Goal: Transaction & Acquisition: Purchase product/service

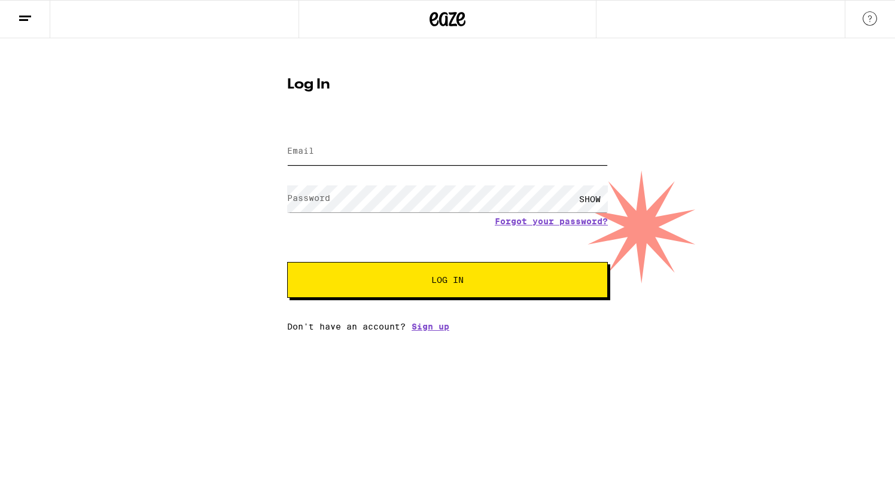
click at [334, 146] on input "Email" at bounding box center [447, 151] width 321 height 27
click at [0, 332] on com-1password-button at bounding box center [0, 332] width 0 height 0
type input "morgan.kg@gmail.com"
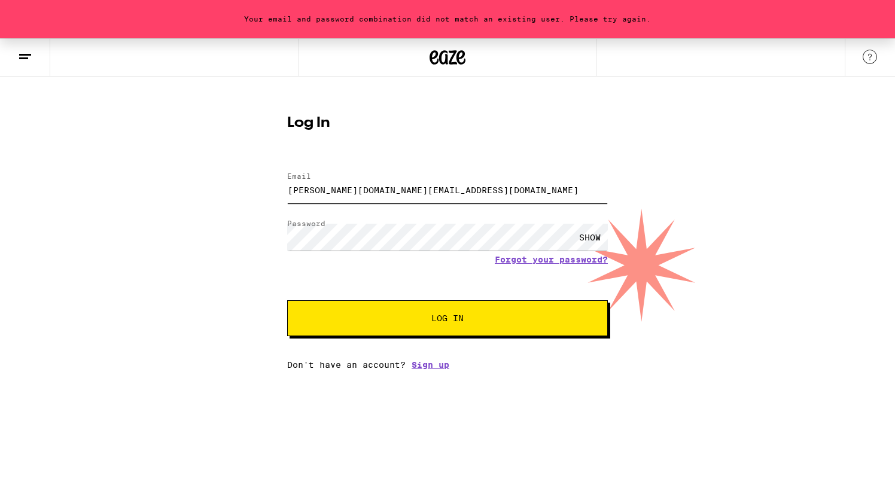
click at [388, 195] on input "morgan.kg@gmail.com" at bounding box center [447, 190] width 321 height 27
click at [415, 197] on input "brian@spruceeffects.com" at bounding box center [447, 190] width 321 height 27
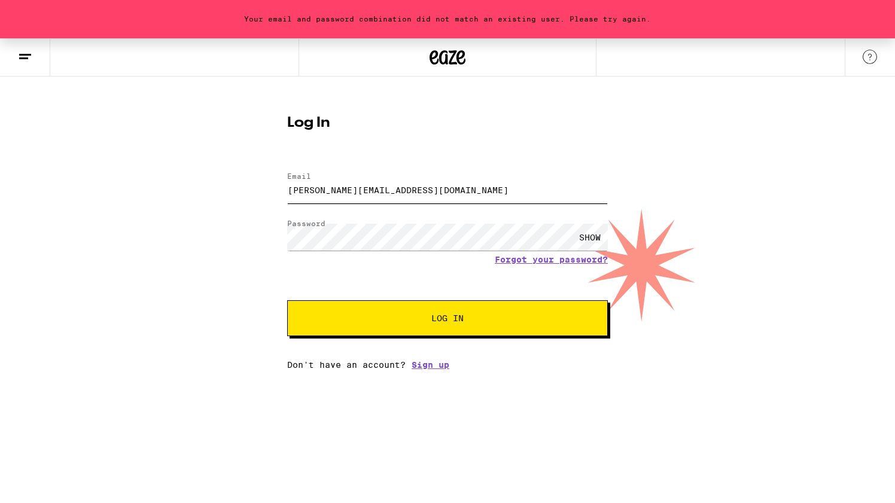
click at [415, 197] on input "brian@spruceeffects.com" at bounding box center [447, 190] width 321 height 27
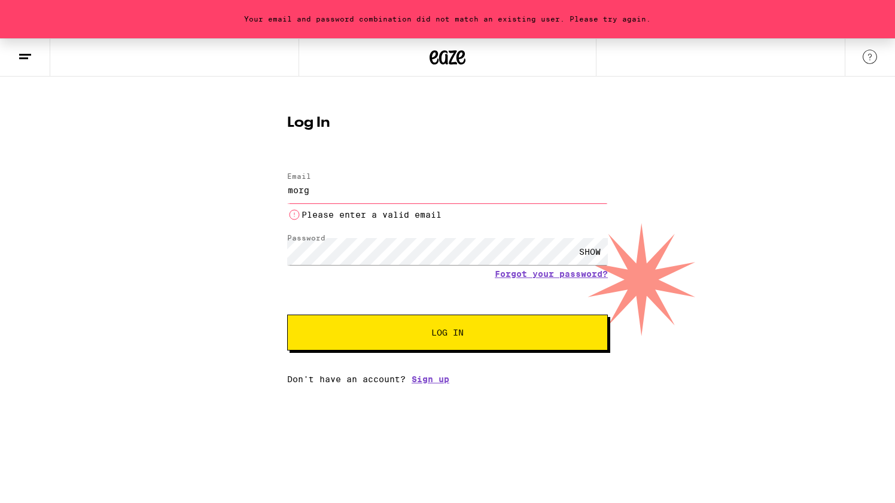
type input "morgan.kg@gmail.com"
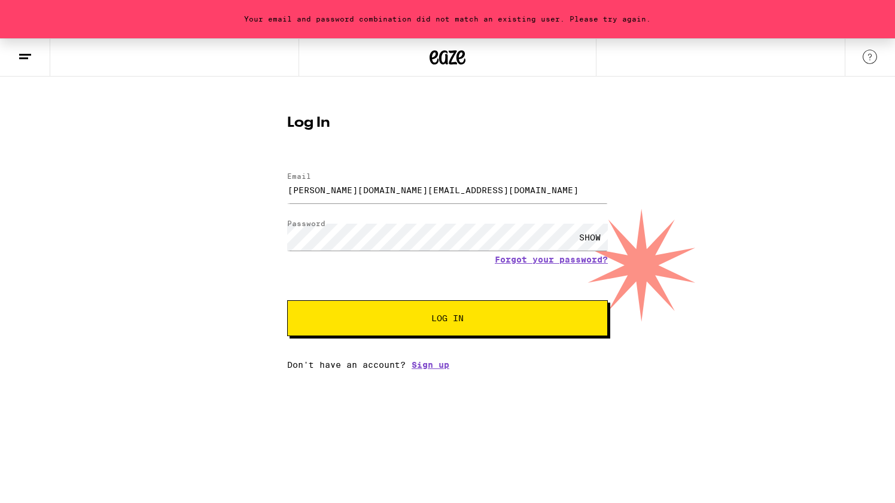
click at [358, 206] on div "morgan.kg@gmail.com" at bounding box center [447, 189] width 321 height 35
click at [592, 238] on div "SHOW" at bounding box center [590, 237] width 36 height 27
click at [287, 300] on button "Log In" at bounding box center [447, 318] width 321 height 36
click at [548, 263] on link "Forgot your password?" at bounding box center [551, 260] width 113 height 10
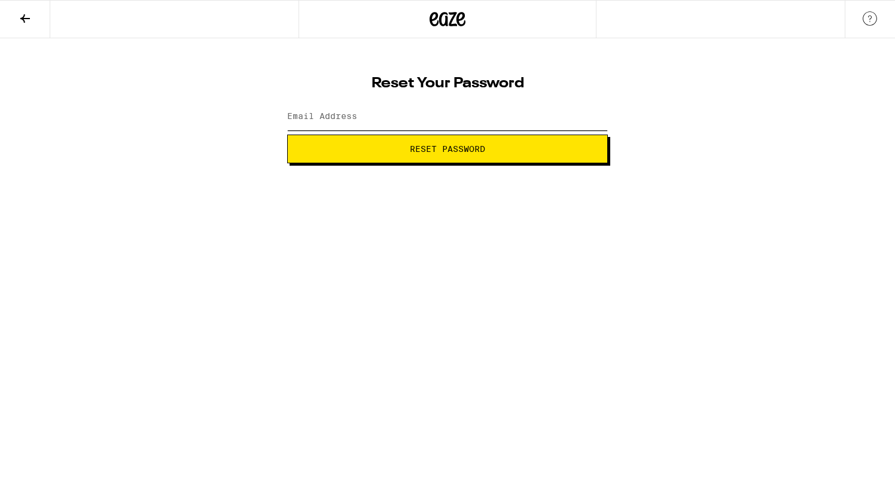
click at [368, 123] on input "Email Address" at bounding box center [447, 117] width 321 height 27
type input "morgan.kg@gmail.com"
click at [404, 161] on button "Reset Password" at bounding box center [447, 149] width 321 height 29
click at [434, 145] on span "Submit" at bounding box center [447, 149] width 32 height 8
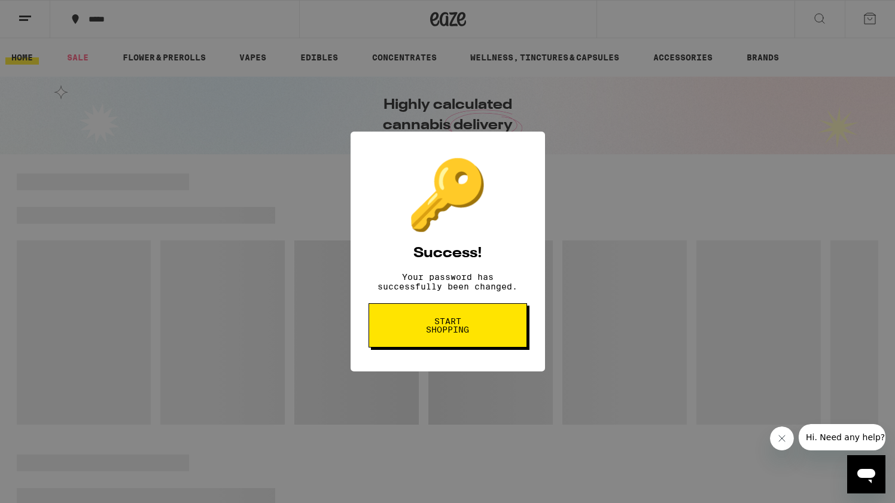
click at [454, 334] on span "Start shopping" at bounding box center [448, 325] width 62 height 17
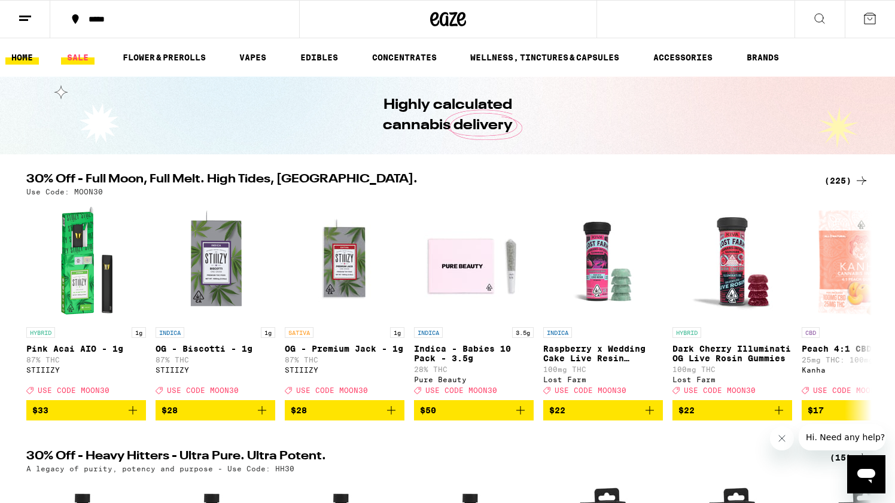
click at [71, 55] on link "SALE" at bounding box center [78, 57] width 34 height 14
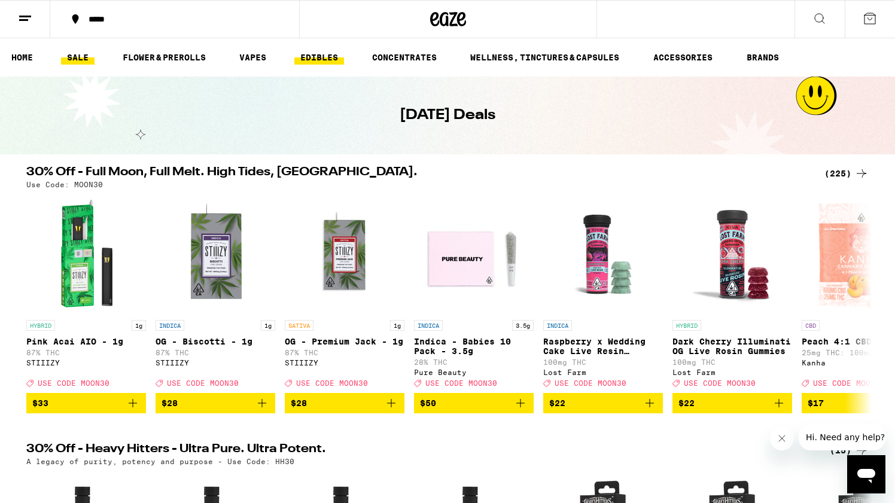
click at [315, 63] on link "EDIBLES" at bounding box center [319, 57] width 50 height 14
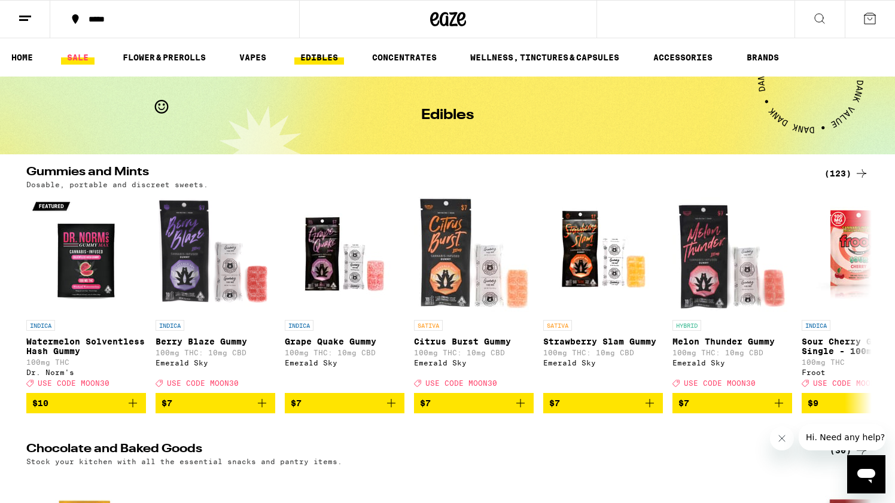
click at [75, 59] on link "SALE" at bounding box center [78, 57] width 34 height 14
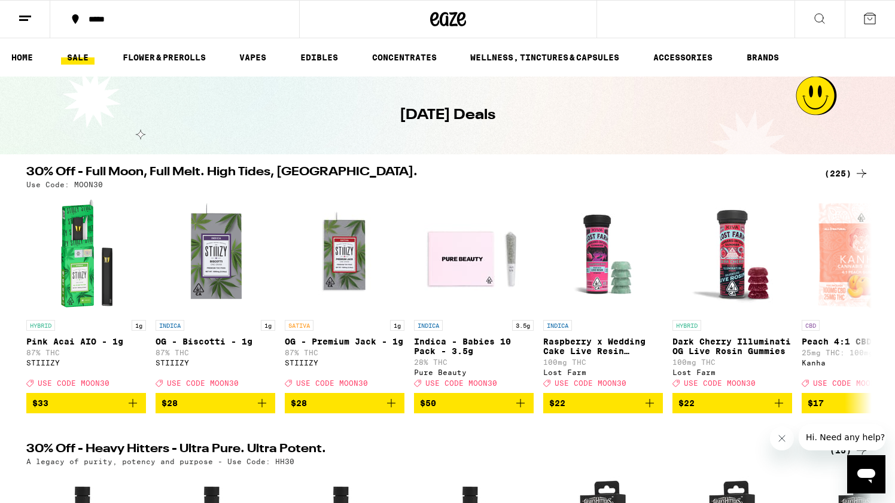
click at [817, 16] on icon at bounding box center [820, 18] width 14 height 14
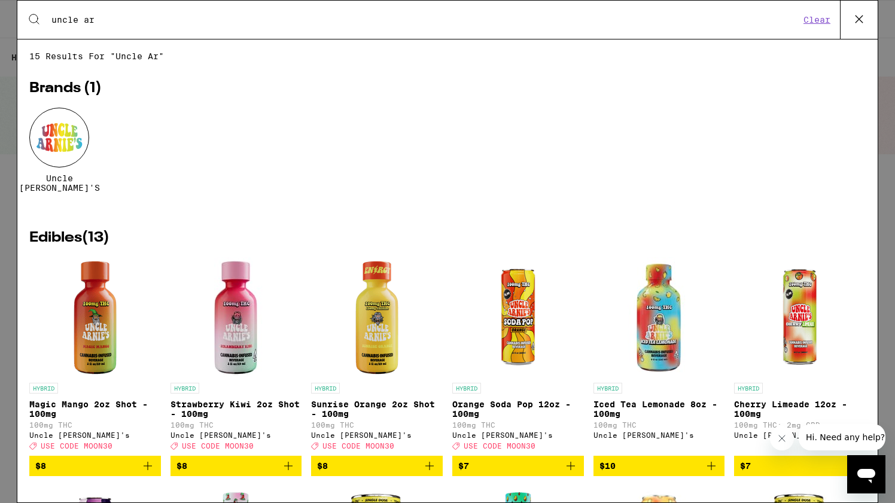
type input "uncle ar"
click at [57, 135] on div at bounding box center [59, 138] width 60 height 60
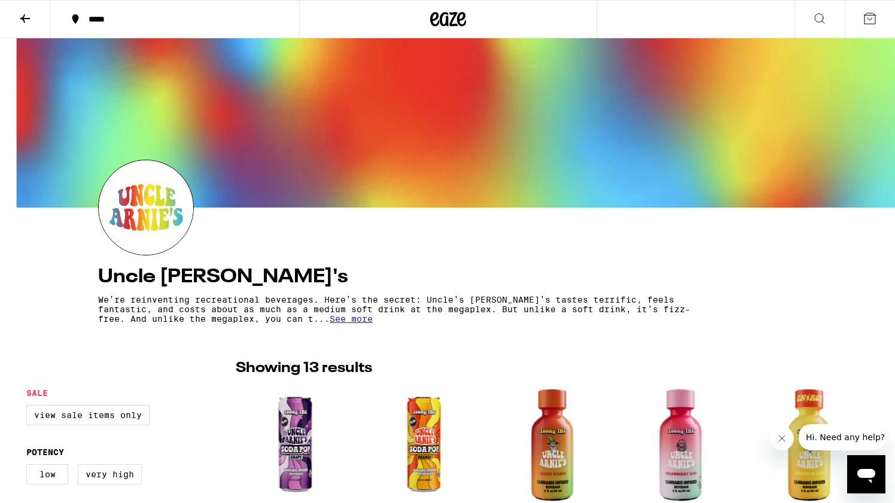
click at [34, 21] on button at bounding box center [25, 20] width 50 height 38
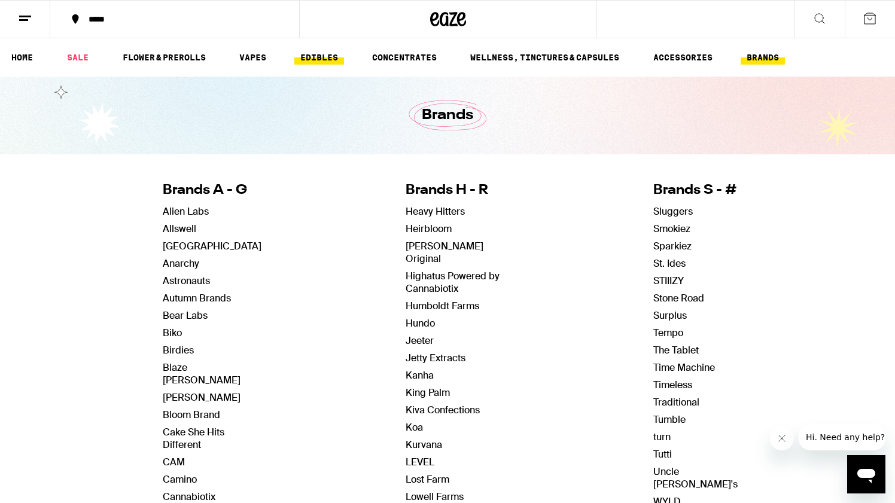
click at [326, 58] on link "EDIBLES" at bounding box center [319, 57] width 50 height 14
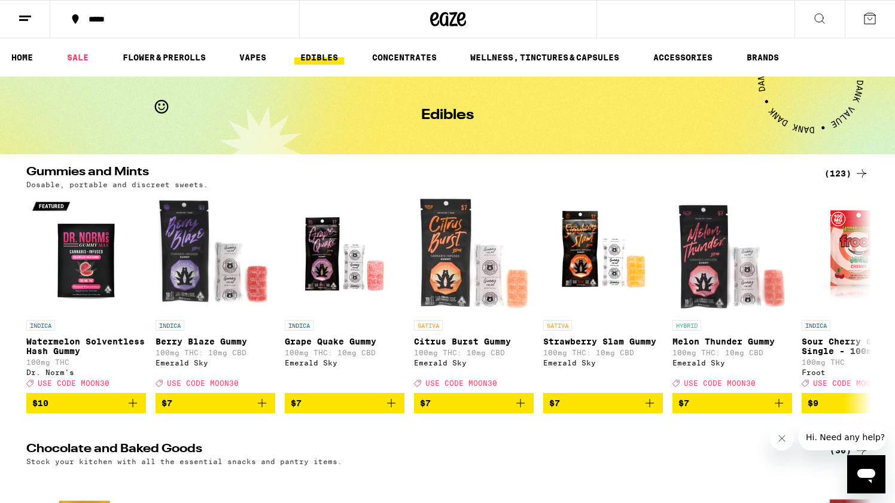
click at [332, 59] on link "EDIBLES" at bounding box center [319, 57] width 50 height 14
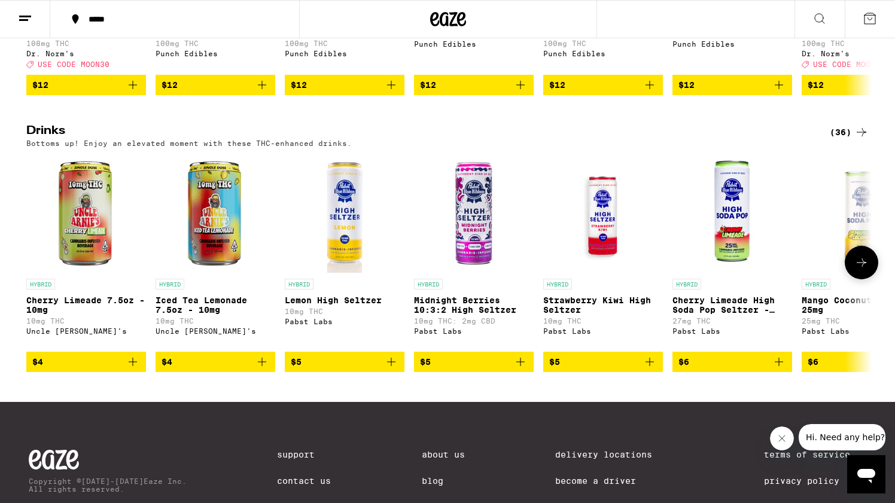
scroll to position [595, 0]
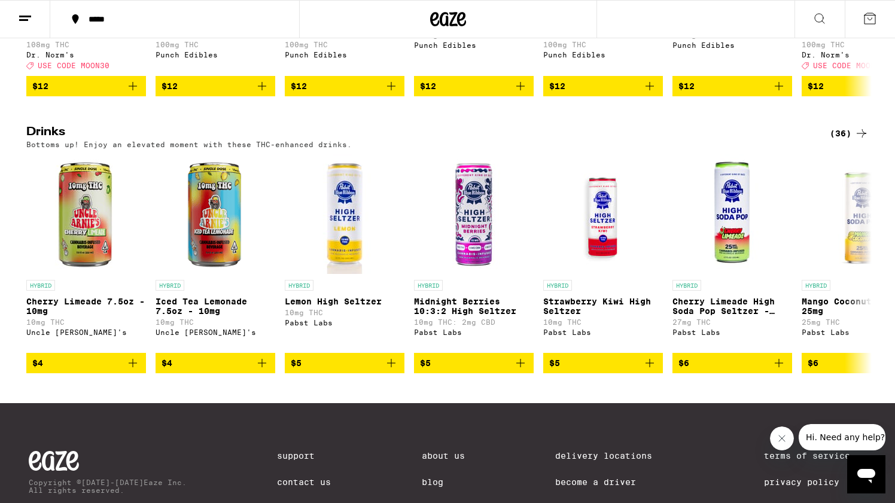
click at [851, 141] on div "(36)" at bounding box center [849, 133] width 39 height 14
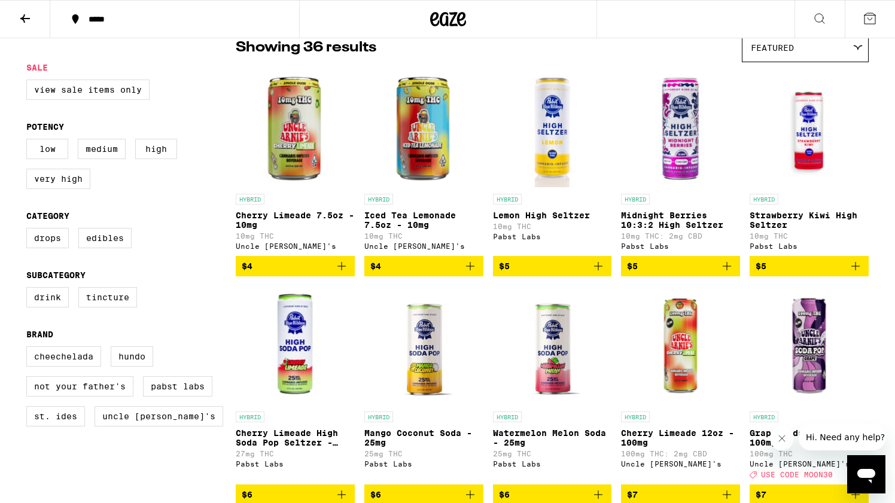
scroll to position [194, 0]
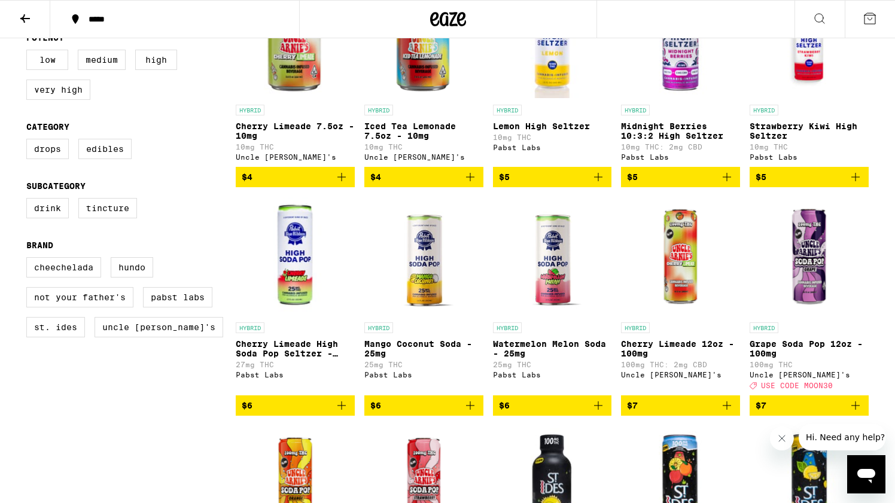
click at [345, 413] on icon "Add to bag" at bounding box center [342, 406] width 14 height 14
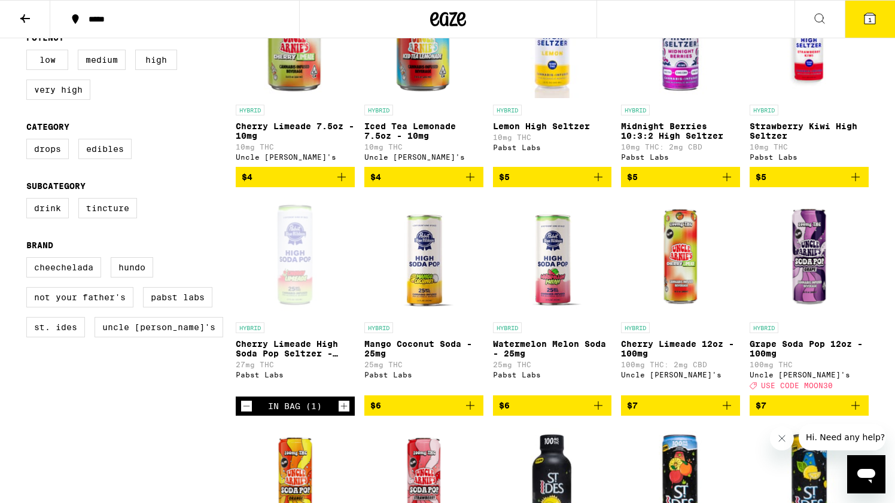
scroll to position [232, 0]
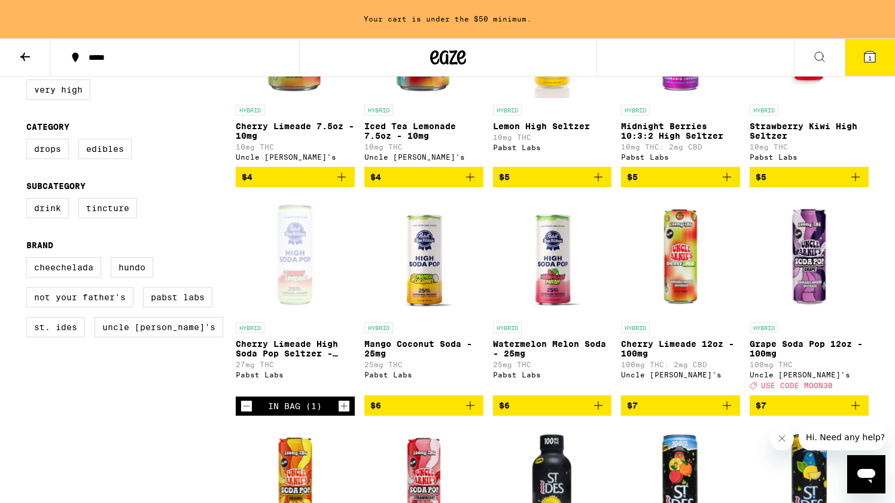
click at [345, 414] on icon "Increment" at bounding box center [344, 406] width 11 height 14
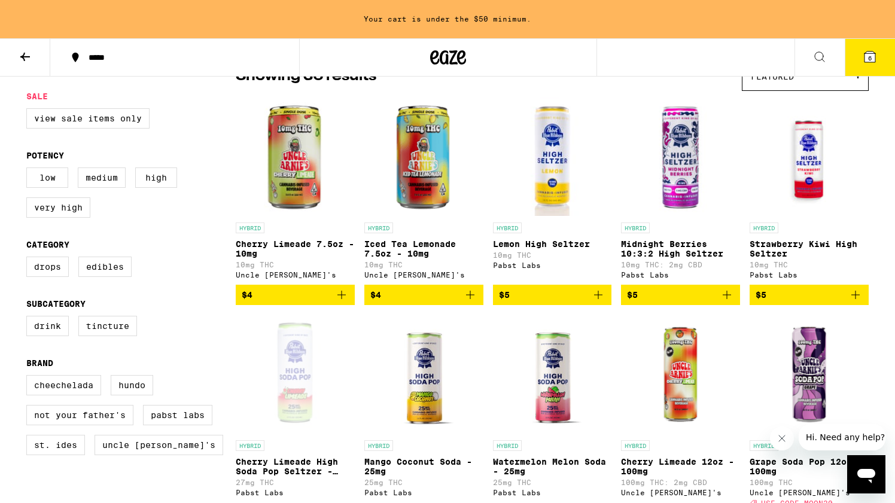
scroll to position [0, 0]
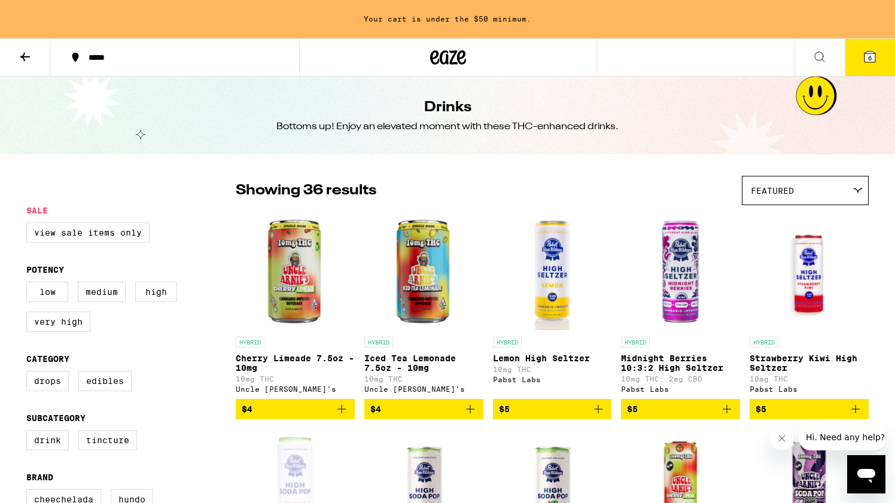
click at [817, 54] on icon at bounding box center [820, 57] width 14 height 14
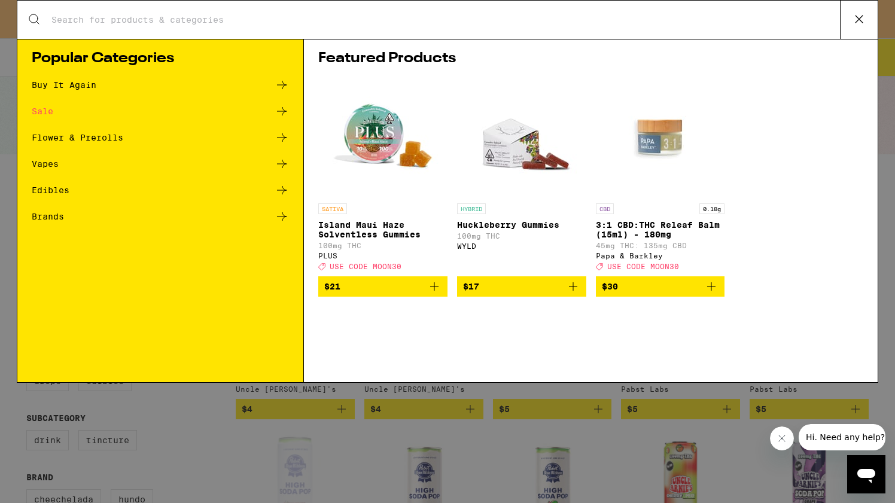
click at [388, 28] on div "Search for Products" at bounding box center [447, 20] width 861 height 38
click at [211, 19] on input "Search for Products" at bounding box center [445, 19] width 789 height 11
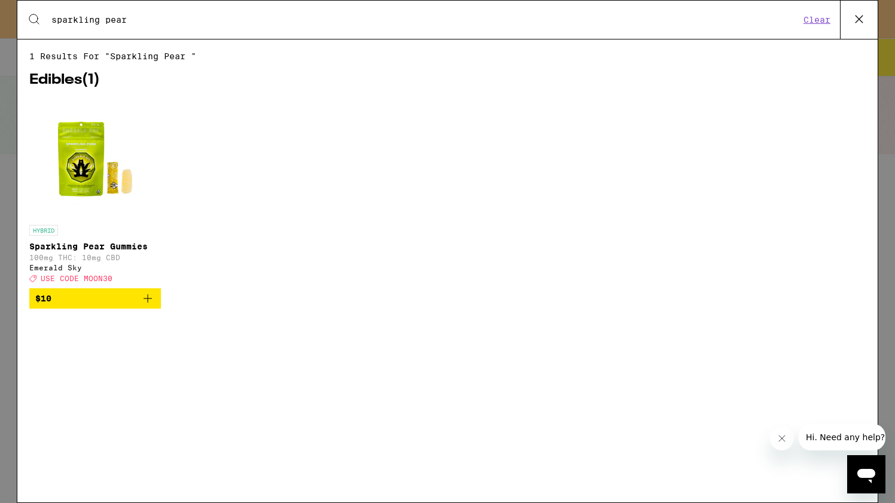
click at [153, 306] on icon "Add to bag" at bounding box center [148, 298] width 14 height 14
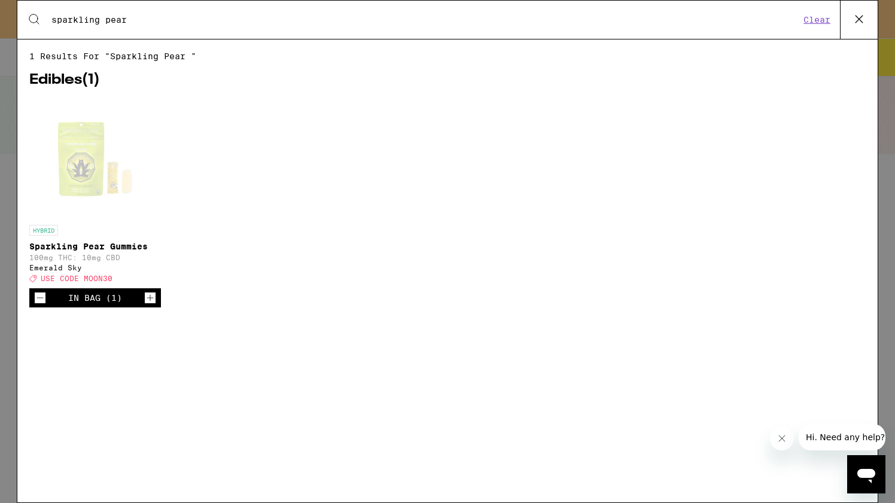
click at [113, 10] on div "Search for Products sparkling pear Clear" at bounding box center [447, 20] width 861 height 38
click at [113, 11] on div "Search for Products sparkling pear Clear" at bounding box center [447, 20] width 861 height 38
click at [111, 23] on input "sparkling pear" at bounding box center [425, 19] width 749 height 11
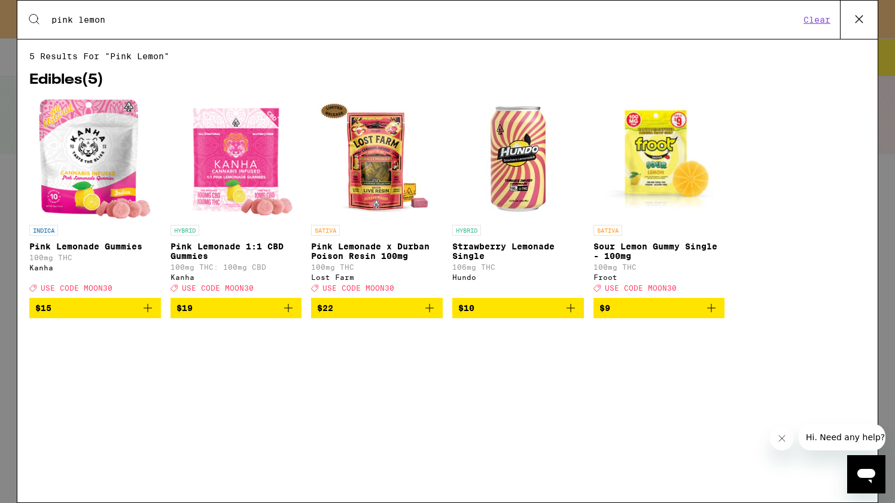
type input "pink lemon"
click at [148, 314] on icon "Add to bag" at bounding box center [148, 308] width 14 height 14
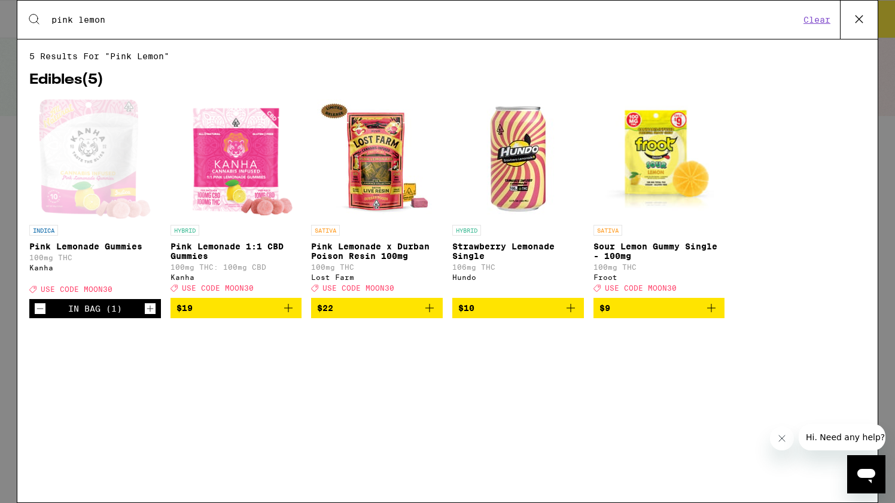
click at [148, 314] on icon "Increment" at bounding box center [150, 309] width 11 height 14
click at [862, 17] on icon at bounding box center [859, 19] width 18 height 18
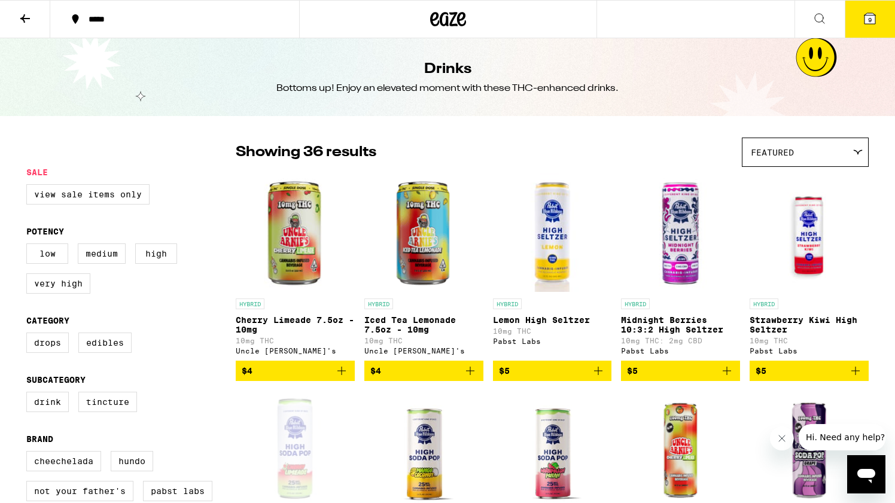
click at [877, 20] on icon at bounding box center [870, 18] width 14 height 14
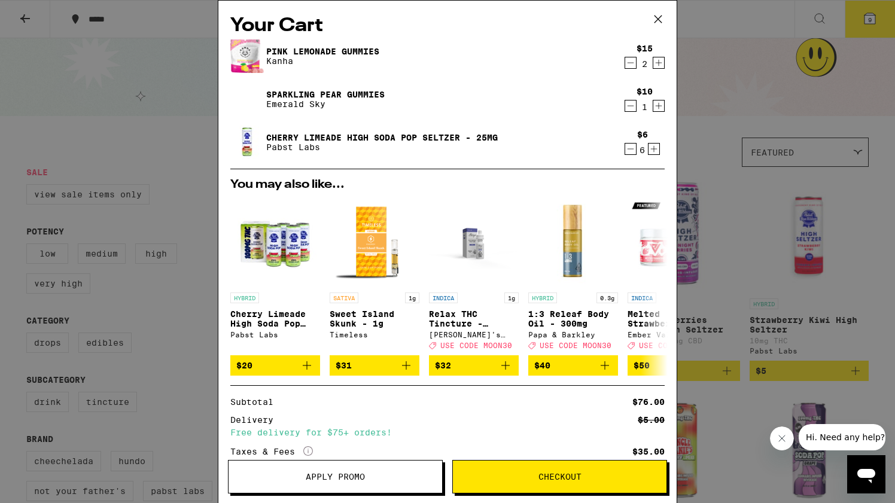
click at [658, 106] on icon "Increment" at bounding box center [658, 106] width 11 height 14
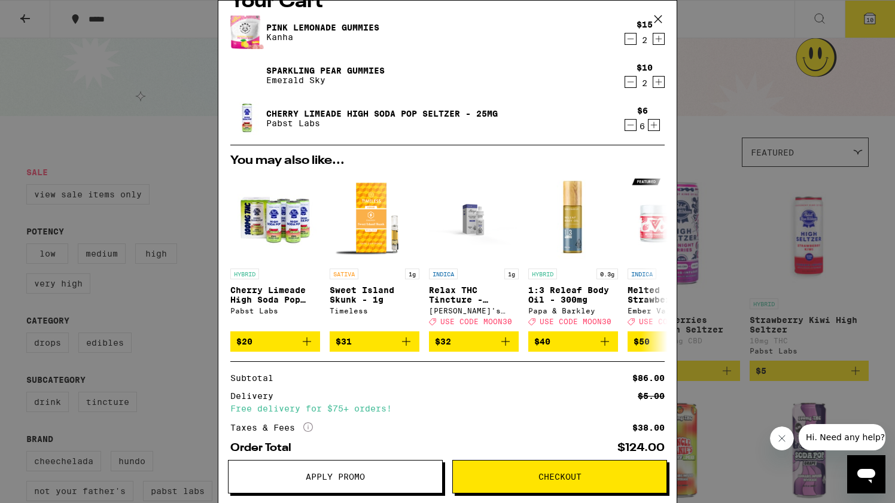
scroll to position [27, 0]
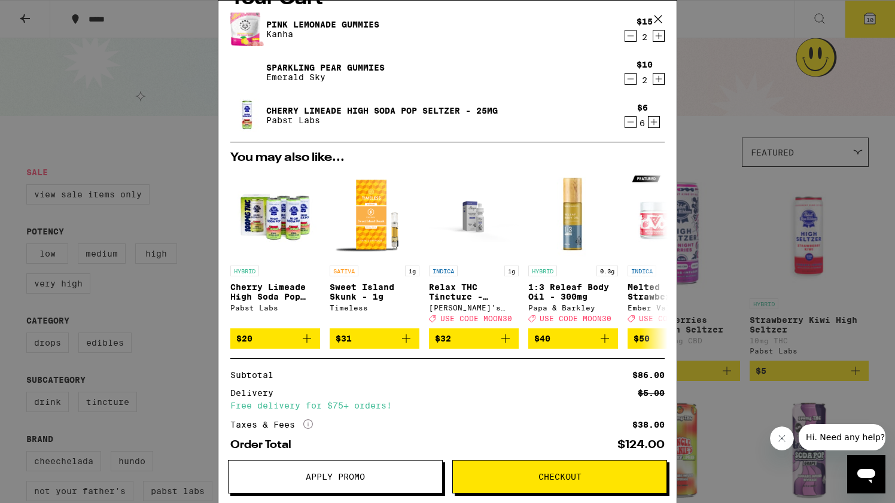
click at [291, 469] on button "Apply Promo" at bounding box center [335, 477] width 215 height 34
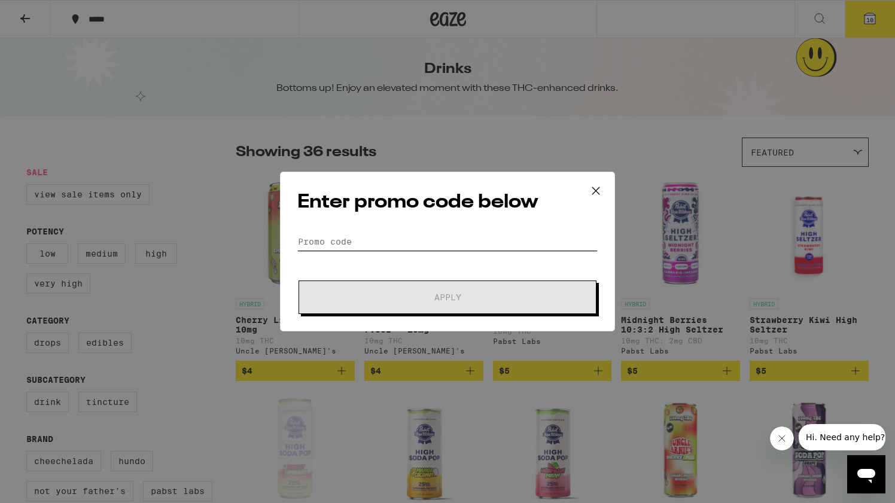
click at [351, 238] on input "Promo Code" at bounding box center [447, 242] width 300 height 18
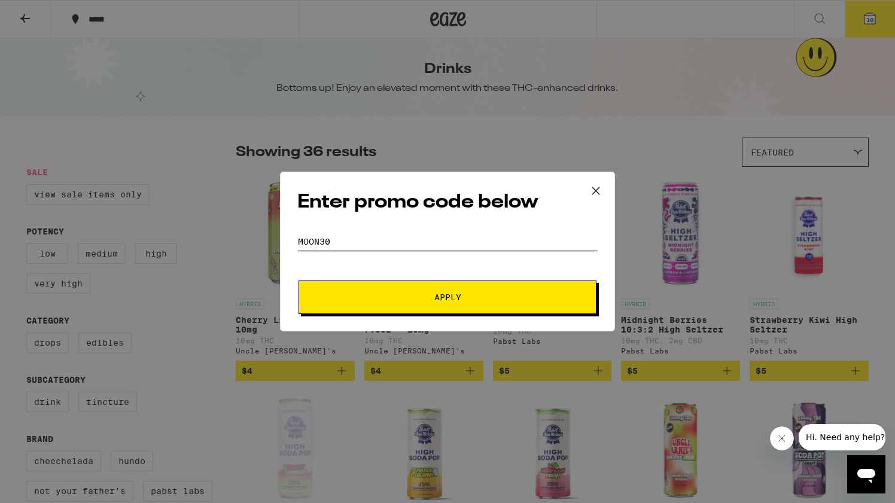
type input "moon30"
click at [299, 281] on button "Apply" at bounding box center [448, 298] width 298 height 34
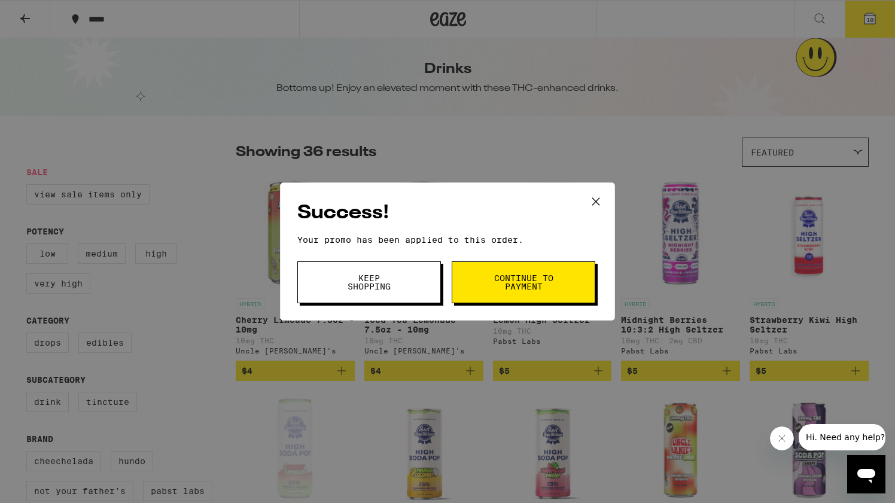
click at [389, 287] on span "Keep Shopping" at bounding box center [369, 282] width 61 height 17
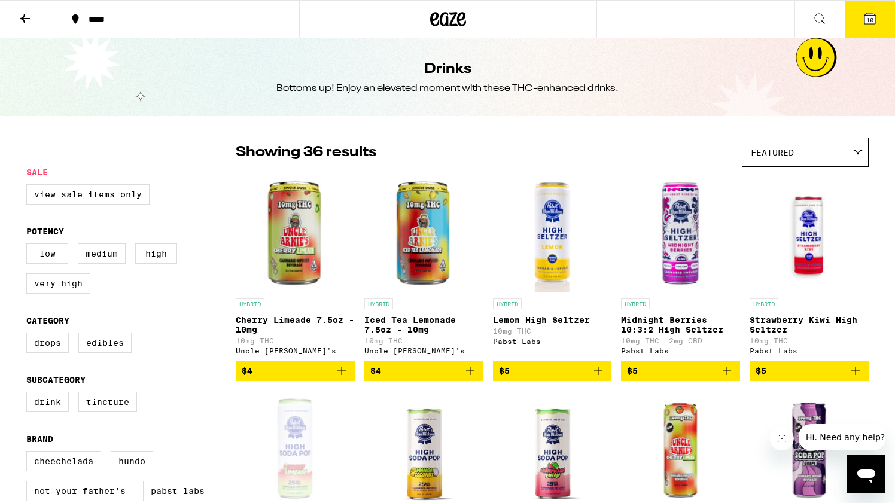
click at [871, 17] on span "10" at bounding box center [870, 19] width 7 height 7
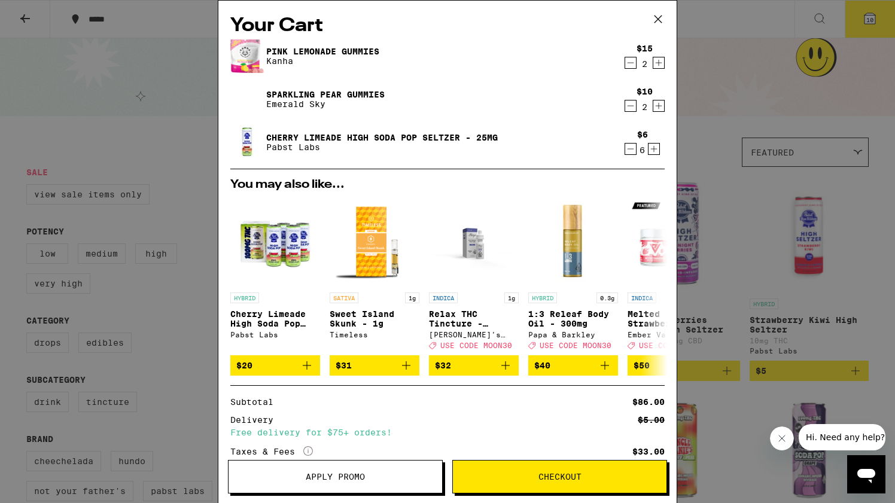
click at [662, 14] on icon at bounding box center [658, 19] width 18 height 18
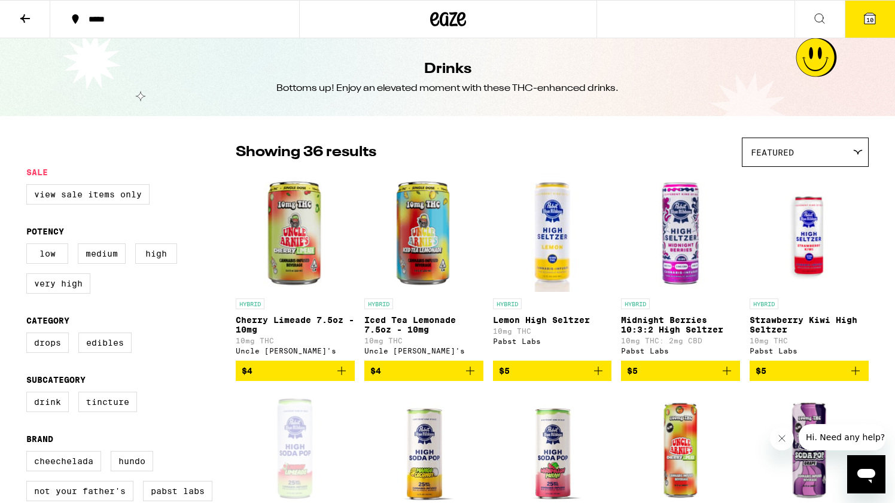
click at [816, 19] on icon at bounding box center [820, 18] width 14 height 14
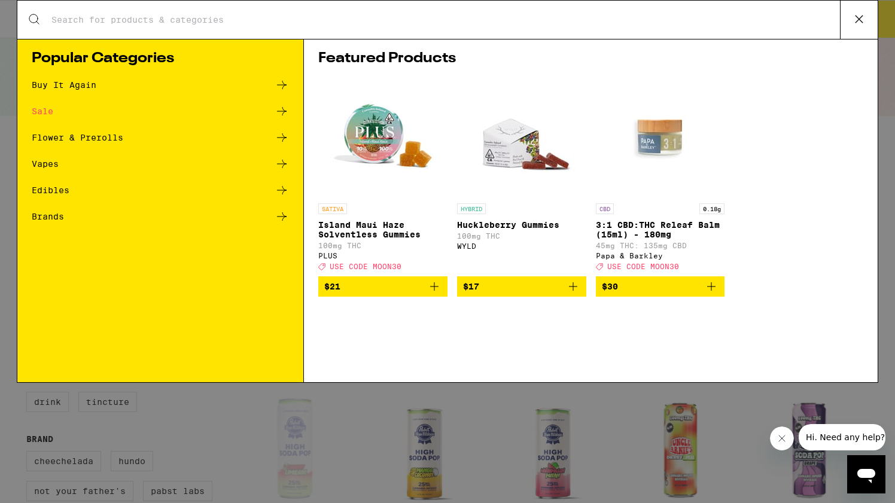
click at [264, 19] on input "Search for Products" at bounding box center [445, 19] width 789 height 11
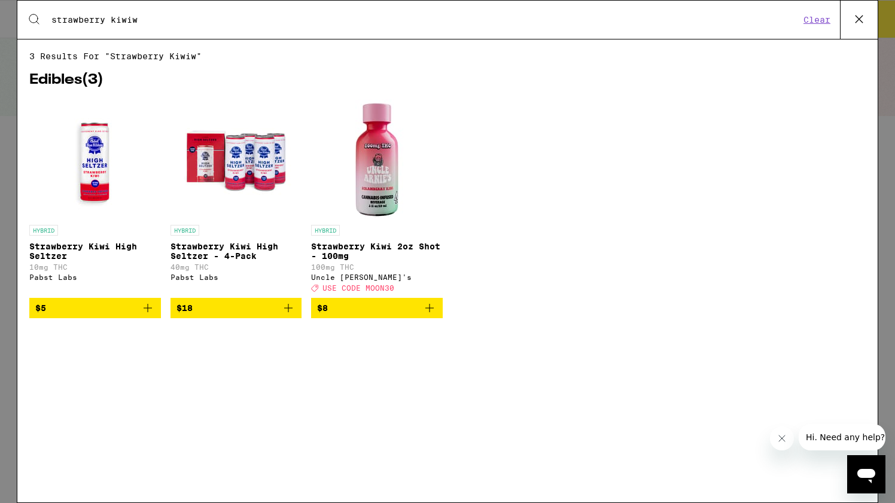
type input "strawberry kiwiw"
click at [149, 315] on icon "Add to bag" at bounding box center [148, 308] width 14 height 14
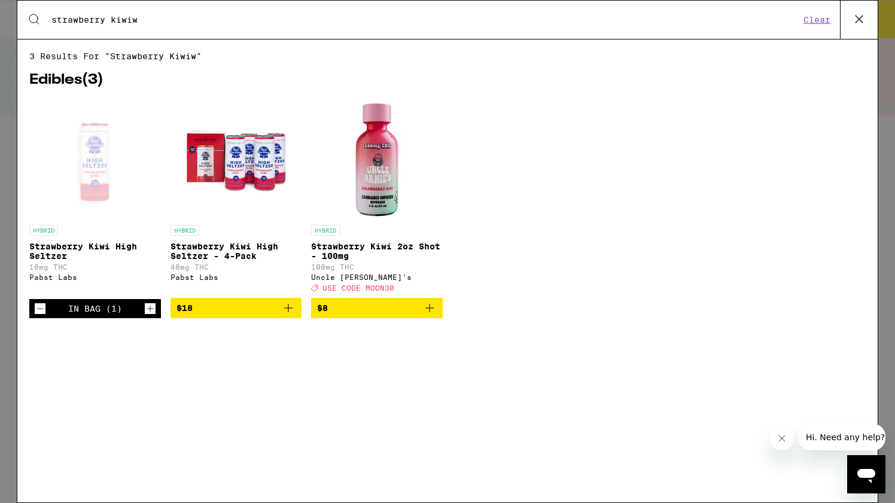
click at [149, 315] on icon "Increment" at bounding box center [150, 309] width 11 height 14
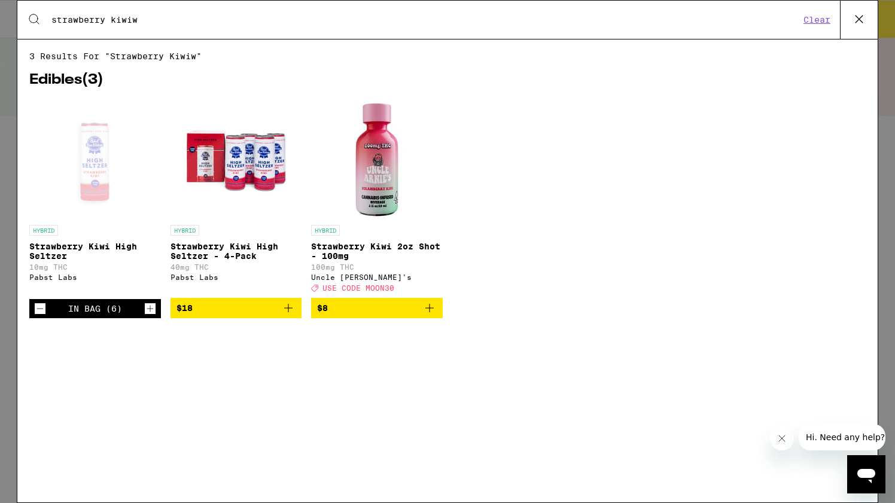
click at [862, 22] on icon at bounding box center [859, 19] width 7 height 7
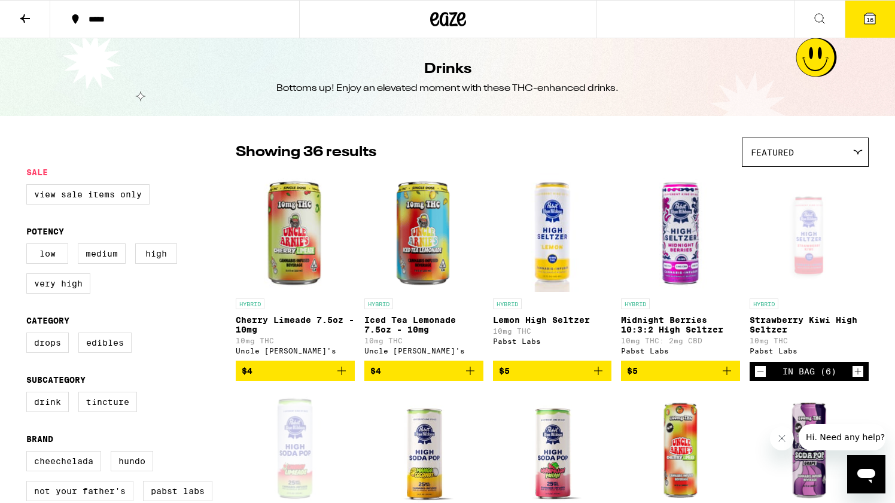
click at [870, 21] on span "16" at bounding box center [870, 19] width 7 height 7
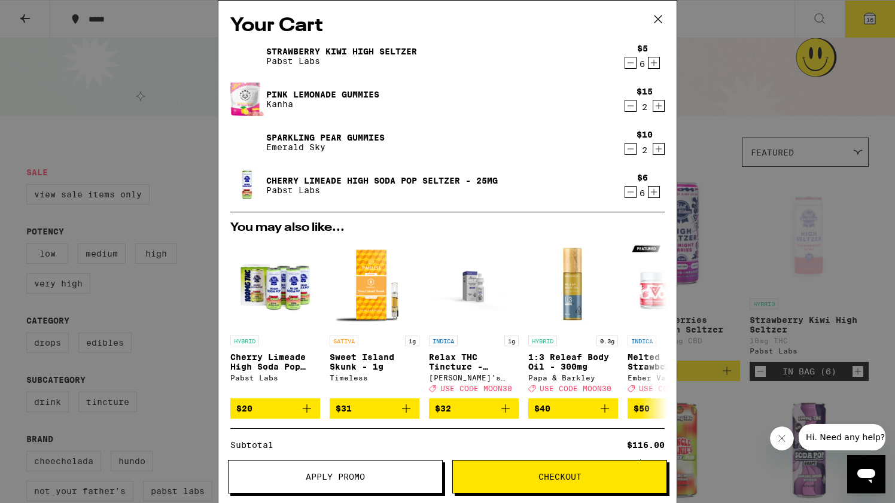
click at [132, 108] on div "Your Cart Strawberry Kiwi High [PERSON_NAME] [PERSON_NAME] Labs $5 6 Pink Lemon…" at bounding box center [447, 251] width 895 height 503
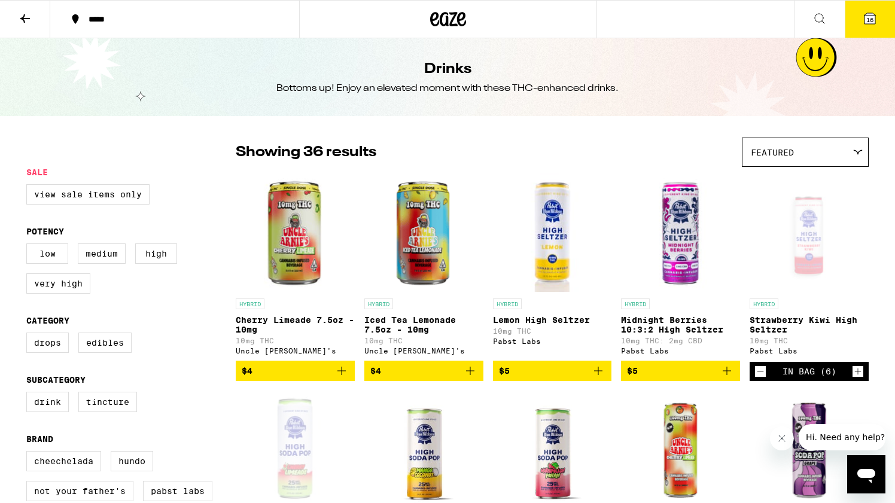
click at [146, 11] on button "*****" at bounding box center [174, 19] width 249 height 36
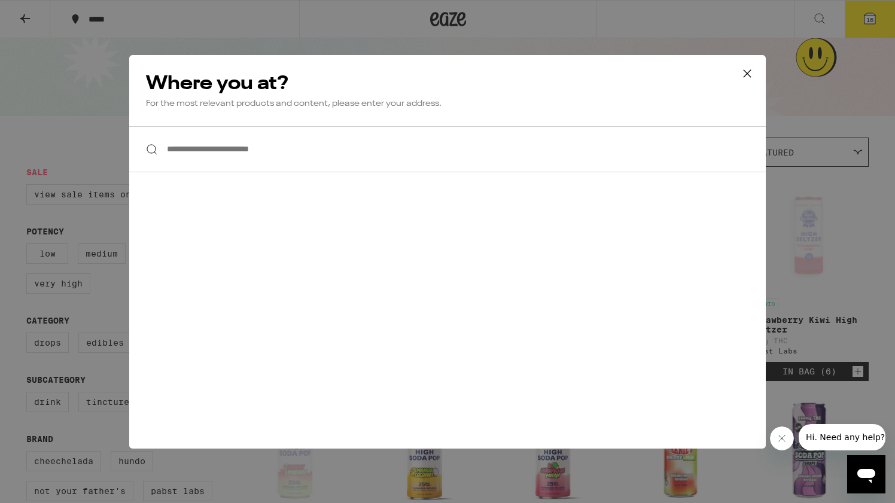
click at [768, 31] on div "**********" at bounding box center [447, 251] width 895 height 503
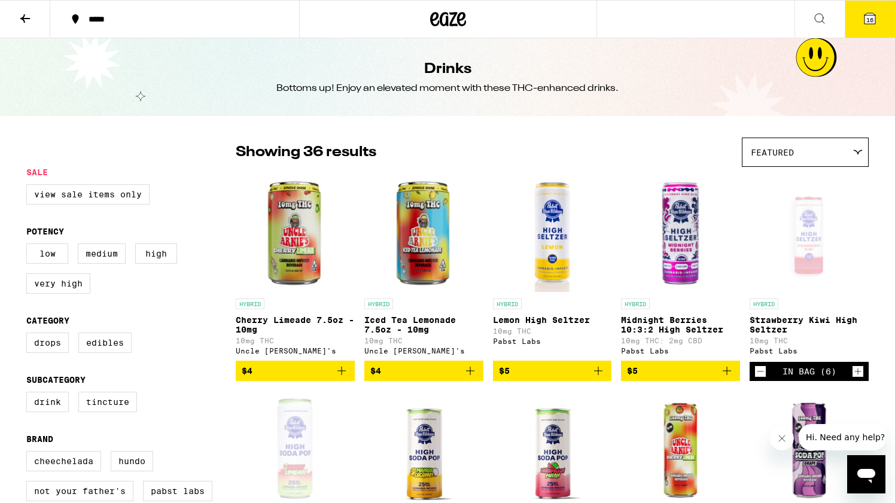
click at [832, 1] on button at bounding box center [820, 20] width 50 height 38
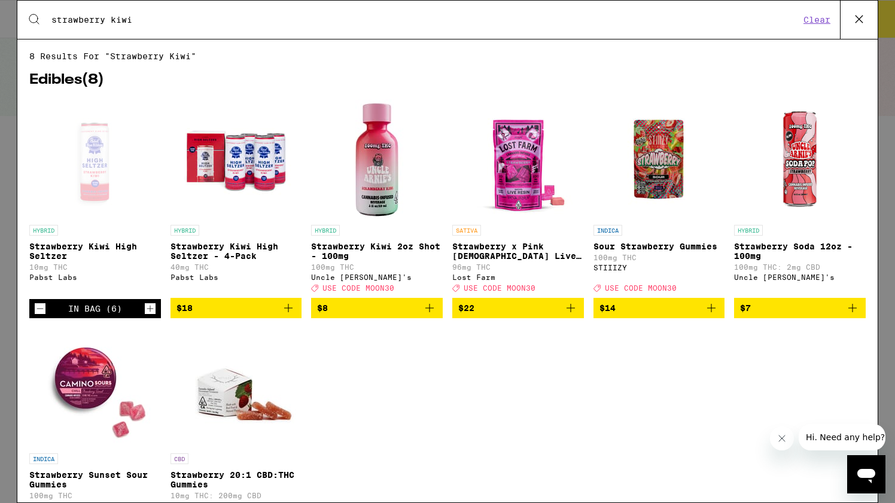
type input "strawberry kiwi"
click at [291, 315] on icon "Add to bag" at bounding box center [288, 308] width 14 height 14
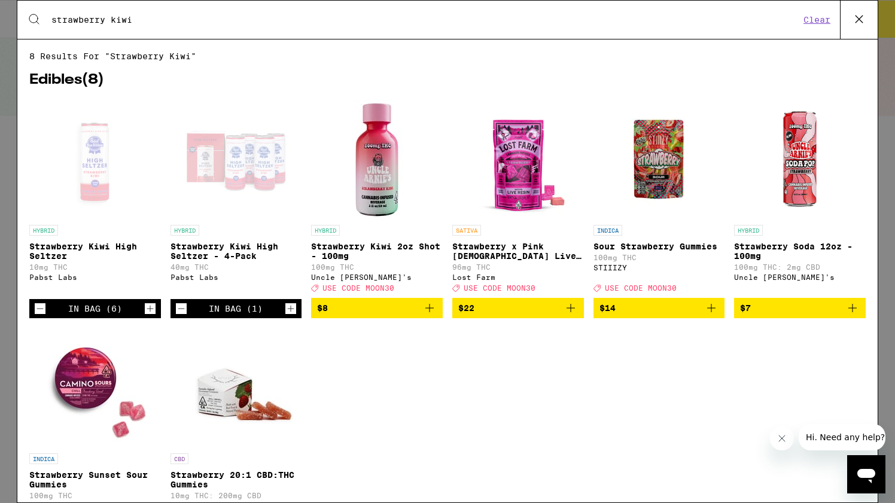
click at [291, 312] on icon "Increment" at bounding box center [291, 309] width 7 height 7
click at [38, 316] on icon "Decrement" at bounding box center [40, 309] width 11 height 14
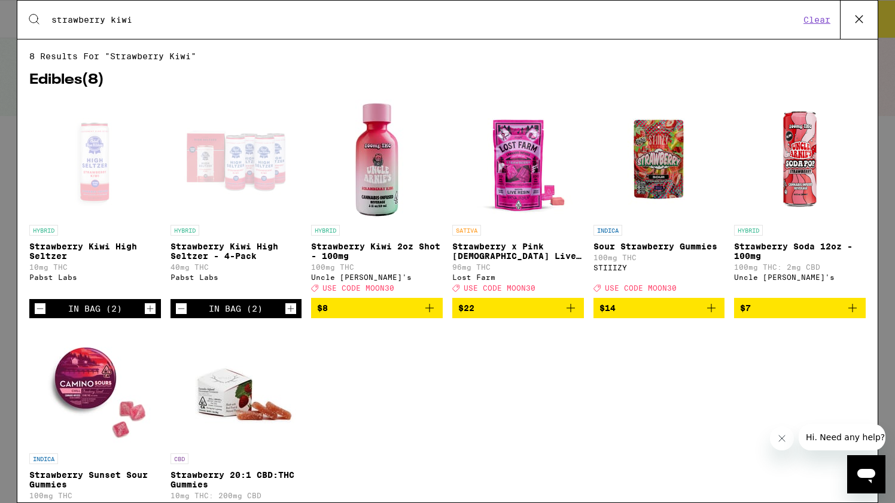
click at [38, 316] on icon "Decrement" at bounding box center [40, 309] width 11 height 14
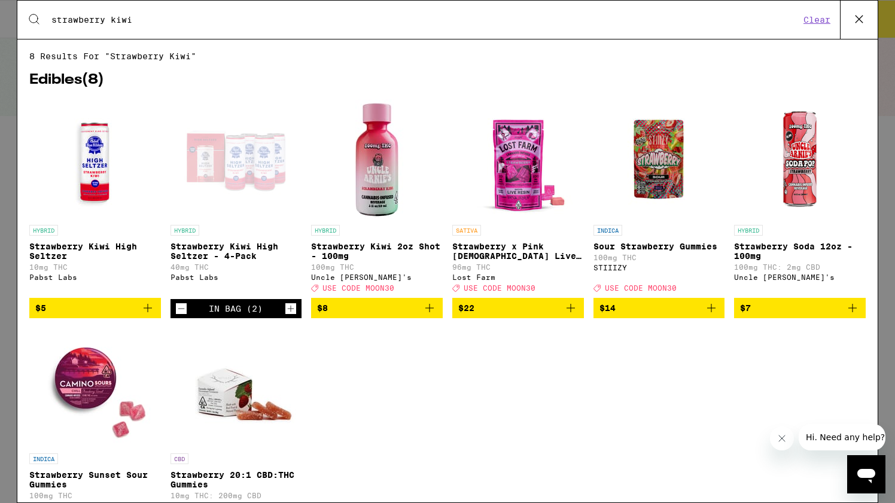
click at [864, 17] on icon at bounding box center [859, 19] width 18 height 18
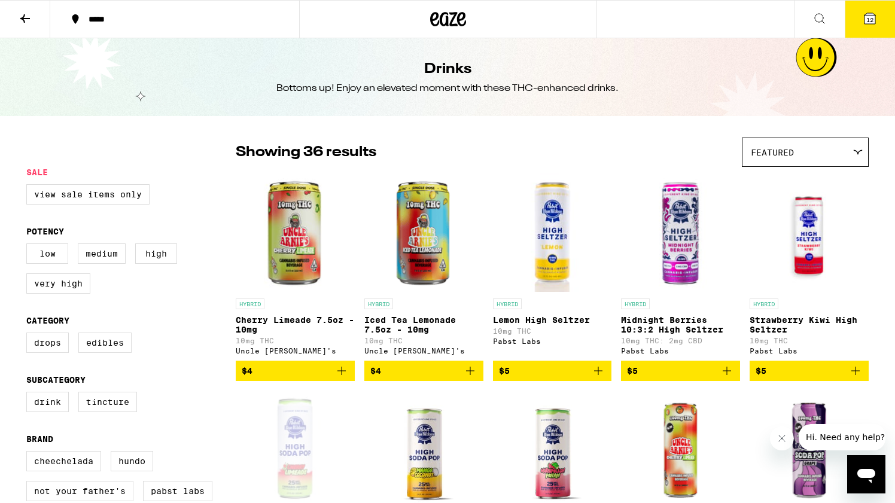
click at [868, 11] on icon at bounding box center [870, 18] width 14 height 14
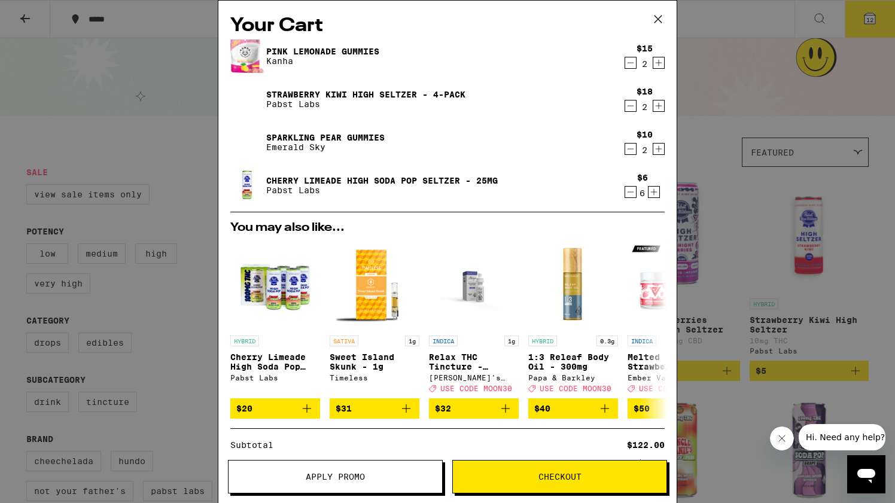
scroll to position [7, 0]
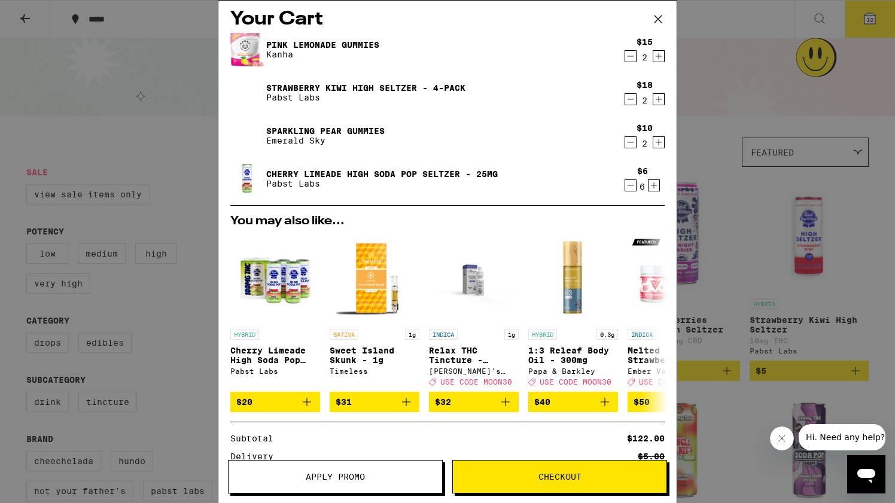
click at [96, 111] on div "Your Cart Pink Lemonade Gummies Kanha $15 2 Strawberry Kiwi High [PERSON_NAME] …" at bounding box center [447, 251] width 895 height 503
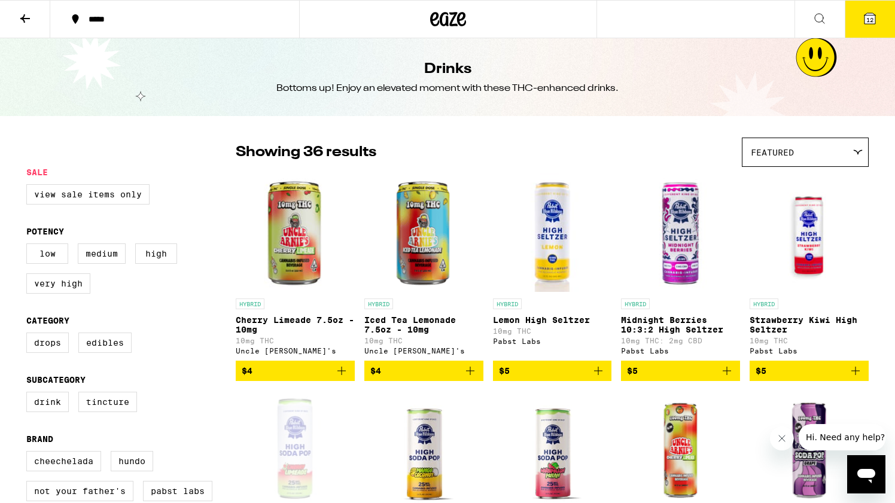
click at [822, 14] on icon at bounding box center [820, 18] width 14 height 14
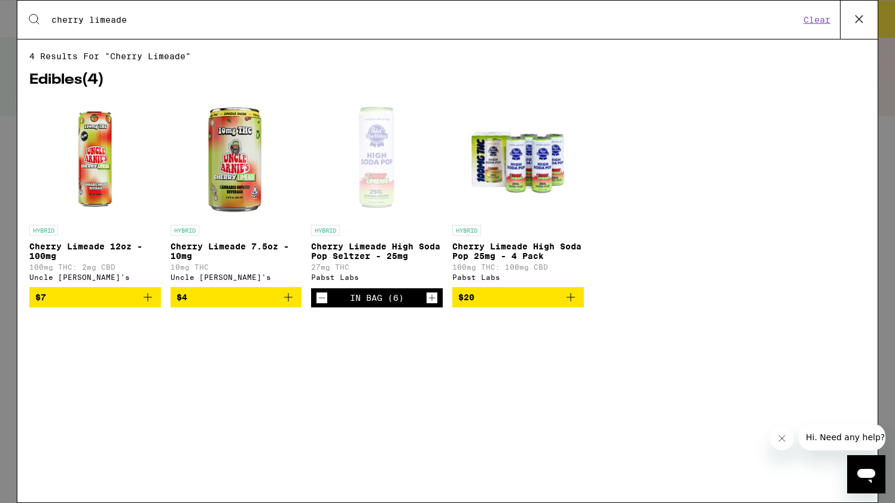
type input "cherry limeade"
click at [575, 305] on icon "Add to bag" at bounding box center [571, 297] width 14 height 14
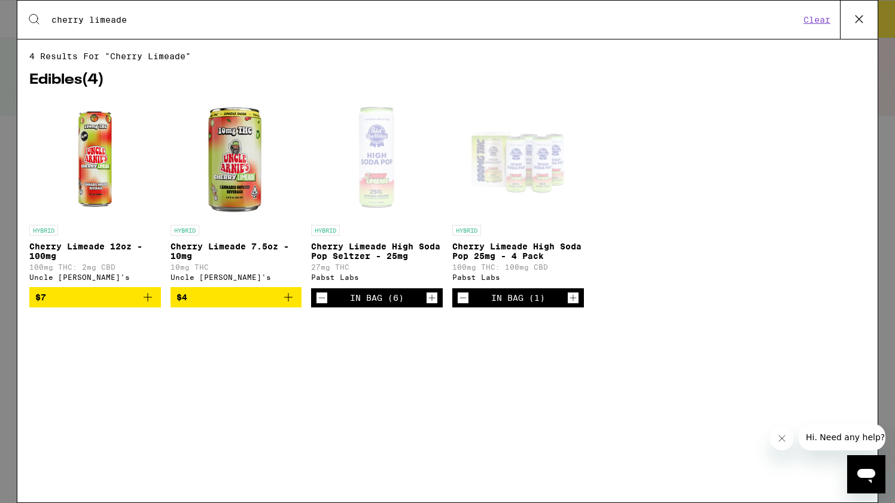
click at [575, 305] on icon "Increment" at bounding box center [573, 298] width 11 height 14
click at [321, 305] on icon "Decrement" at bounding box center [322, 298] width 11 height 14
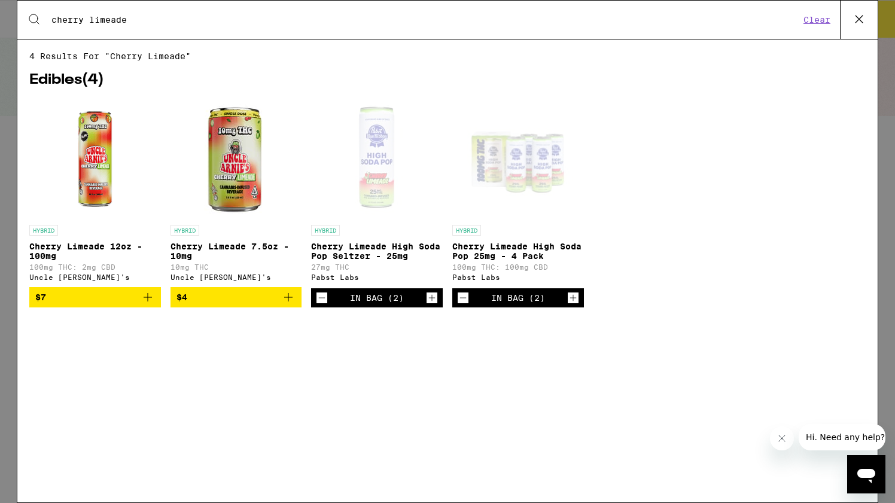
click at [321, 305] on icon "Decrement" at bounding box center [322, 298] width 11 height 14
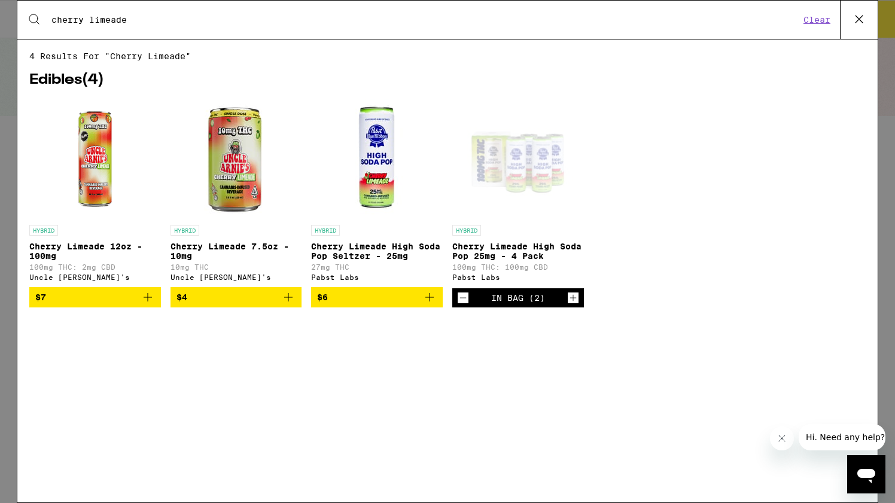
click at [858, 18] on icon at bounding box center [859, 19] width 18 height 18
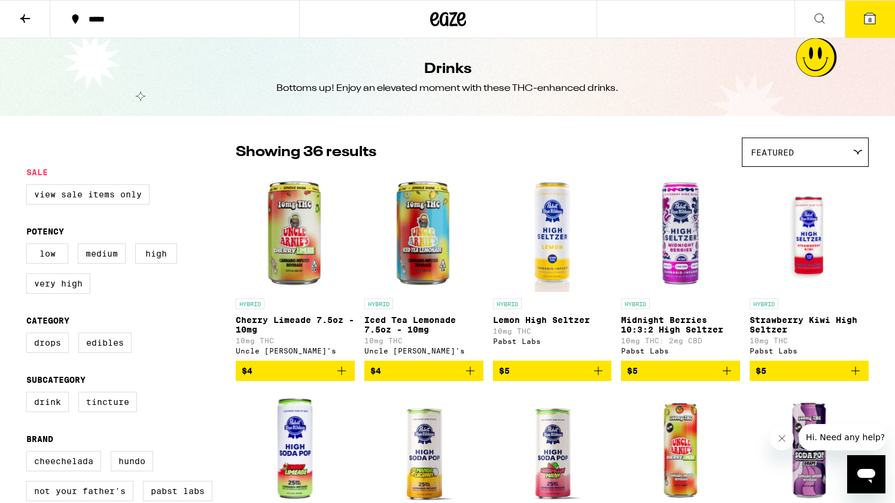
click at [868, 19] on span "8" at bounding box center [870, 19] width 4 height 7
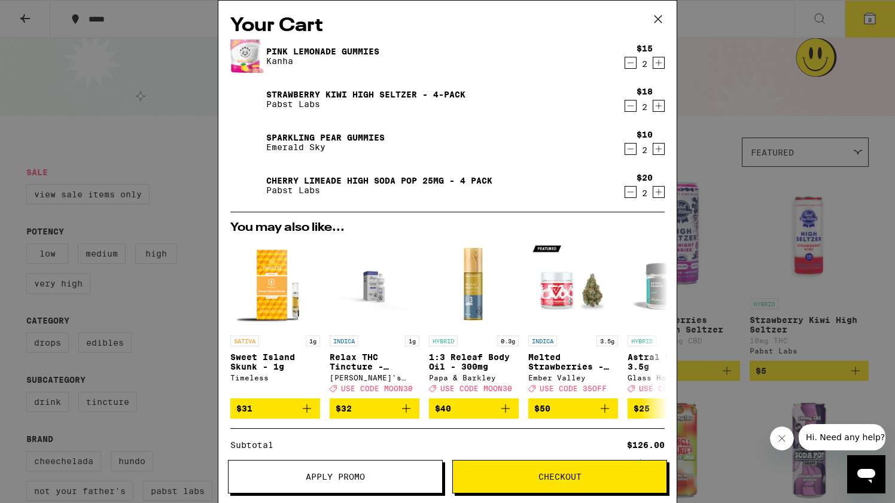
click at [658, 18] on icon at bounding box center [658, 19] width 18 height 18
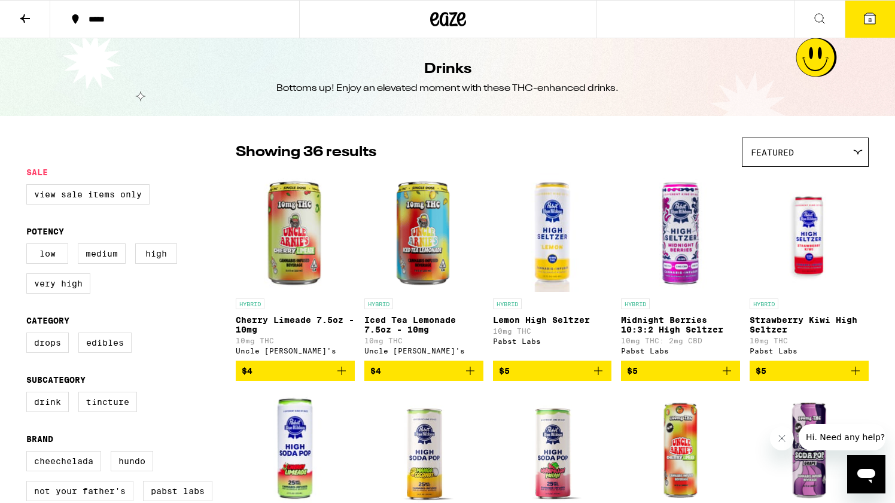
click at [25, 13] on icon at bounding box center [25, 18] width 14 height 14
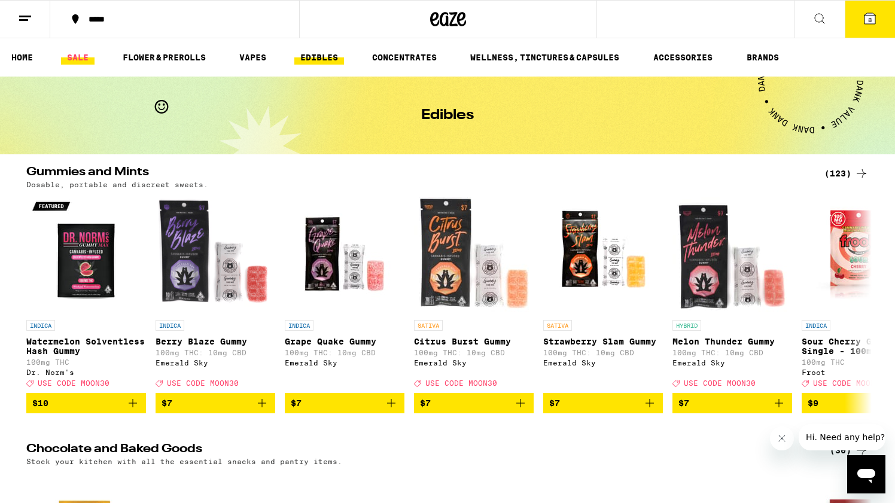
click at [83, 57] on link "SALE" at bounding box center [78, 57] width 34 height 14
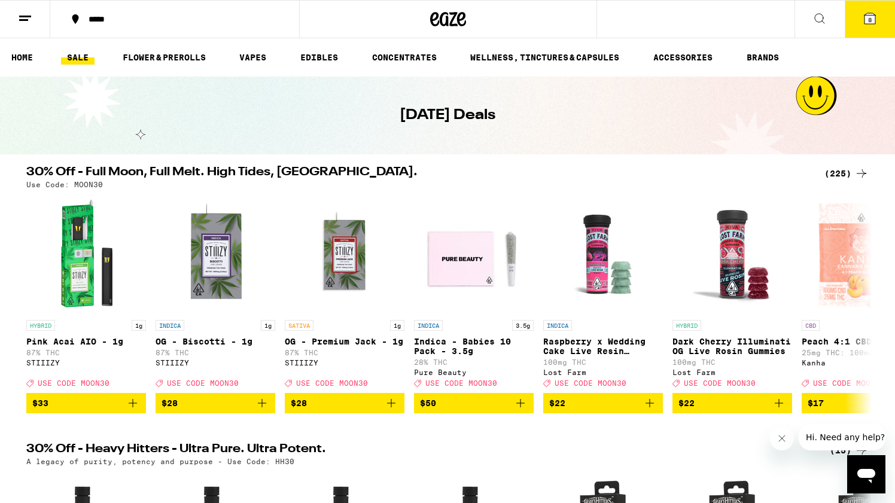
click at [847, 175] on div "(225)" at bounding box center [847, 173] width 44 height 14
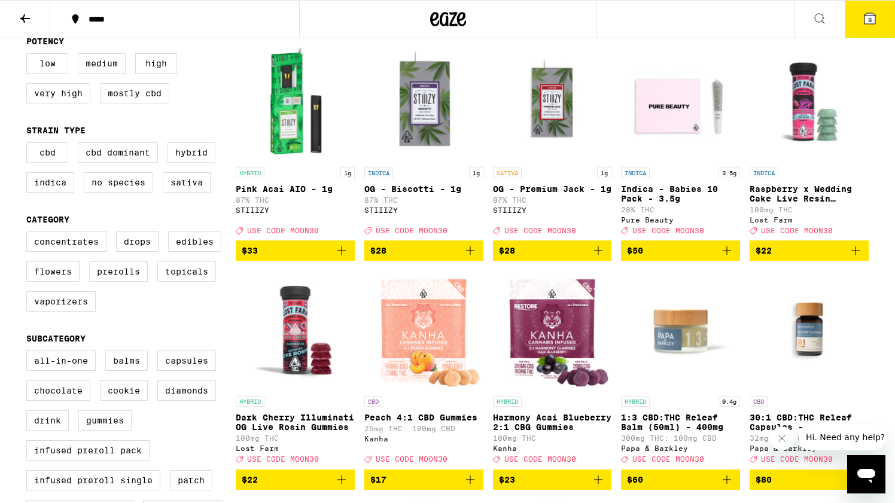
scroll to position [138, 0]
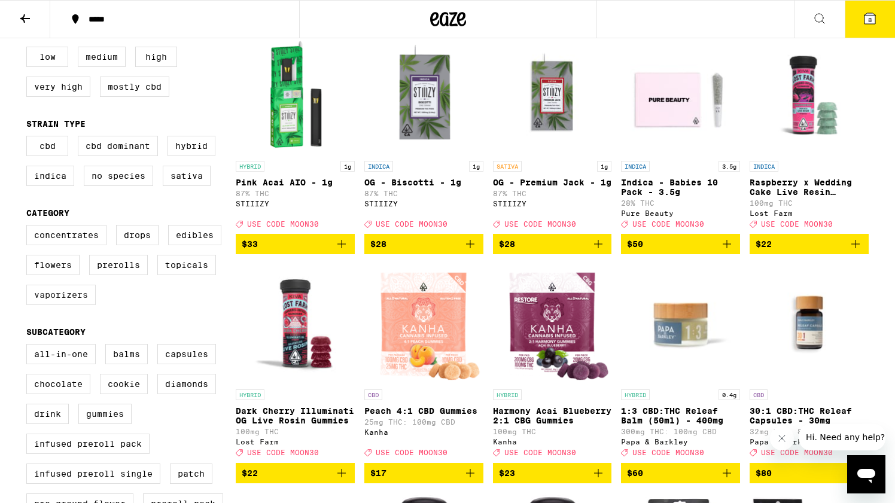
click at [55, 305] on label "Vaporizers" at bounding box center [60, 295] width 69 height 20
click at [29, 227] on input "Vaporizers" at bounding box center [29, 227] width 1 height 1
checkbox input "true"
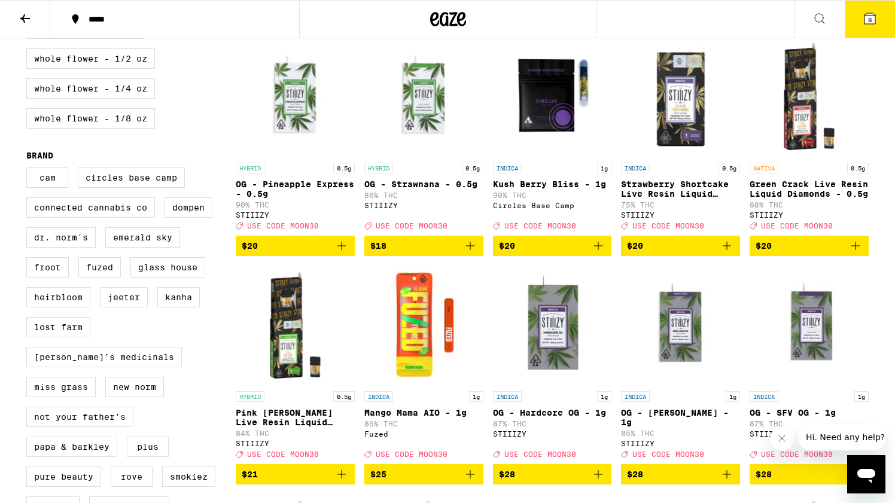
scroll to position [811, 0]
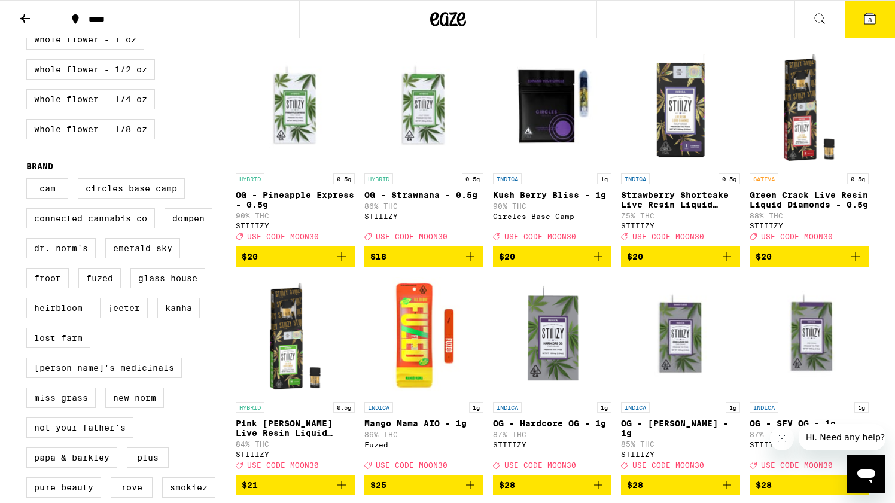
click at [598, 261] on icon "Add to bag" at bounding box center [598, 257] width 8 height 8
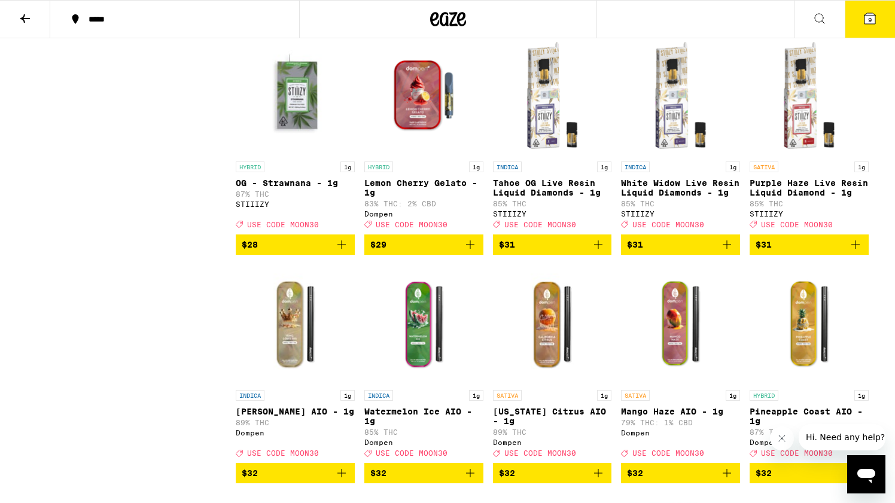
scroll to position [1517, 0]
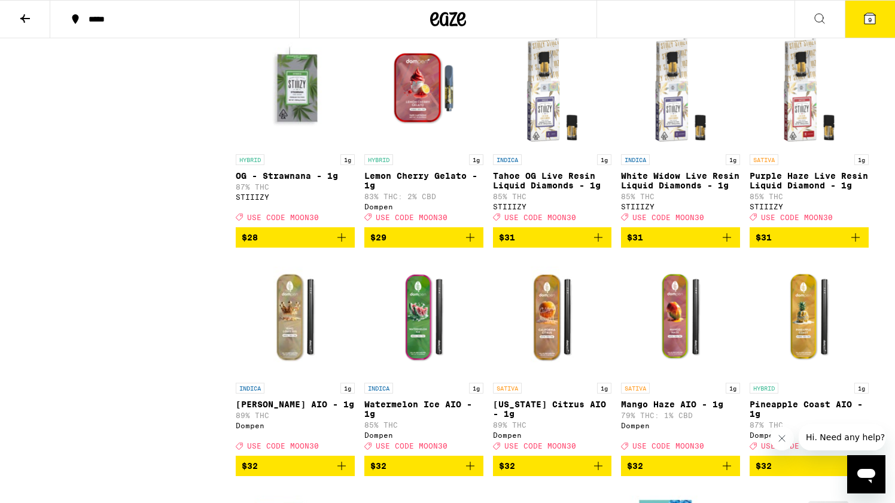
click at [473, 245] on icon "Add to bag" at bounding box center [470, 237] width 14 height 14
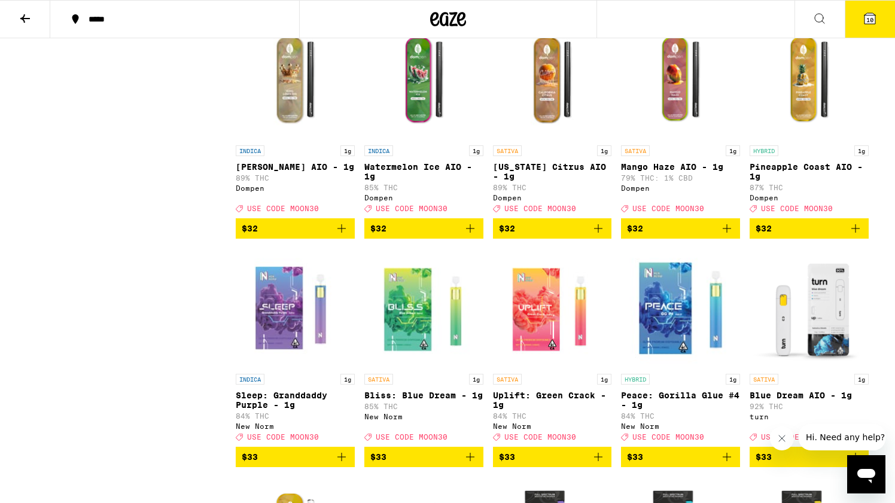
scroll to position [1757, 0]
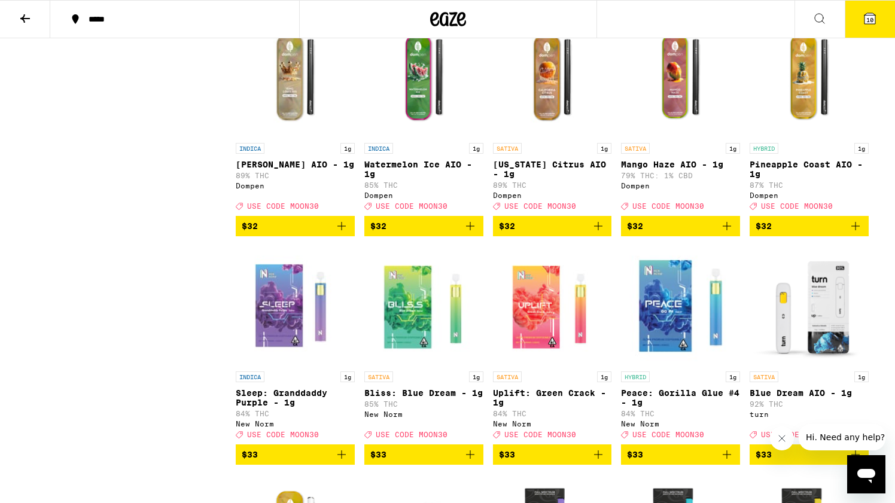
click at [874, 26] on button "10" at bounding box center [870, 19] width 50 height 37
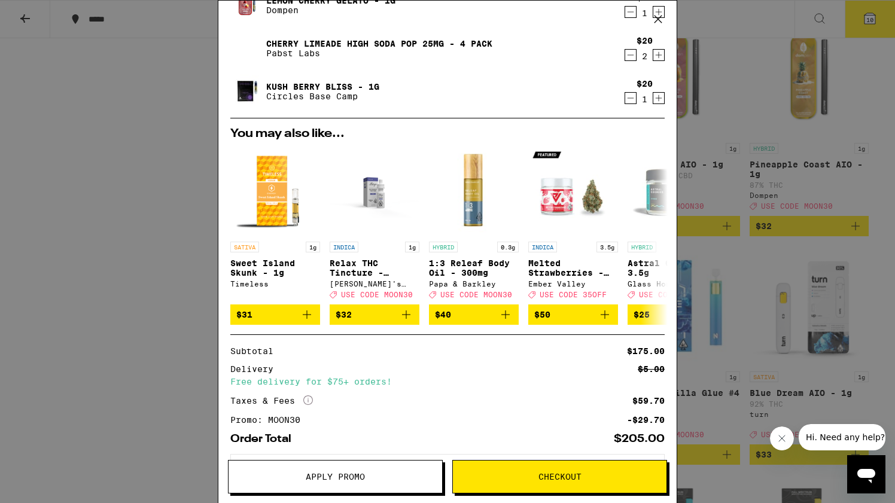
scroll to position [239, 0]
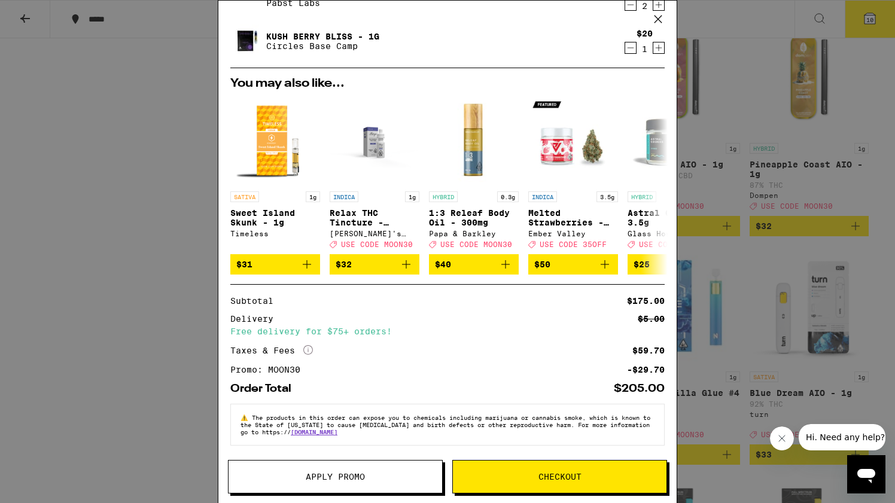
click at [551, 473] on span "Checkout" at bounding box center [560, 477] width 43 height 8
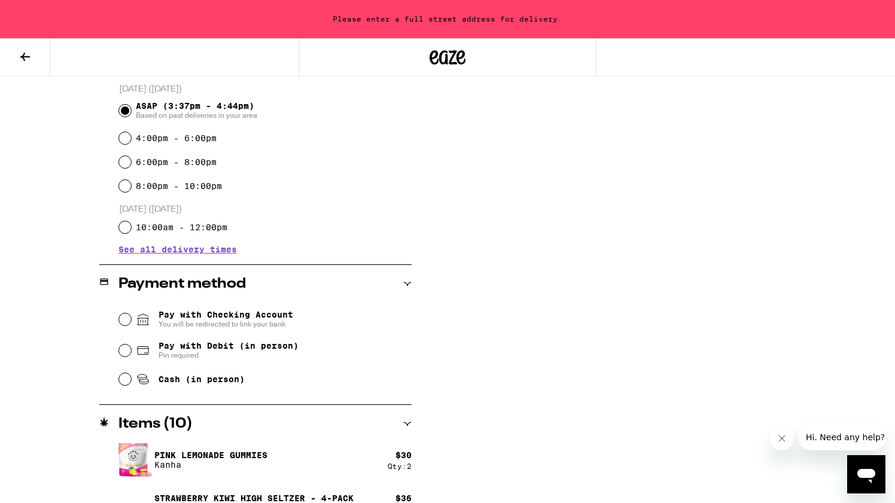
scroll to position [331, 0]
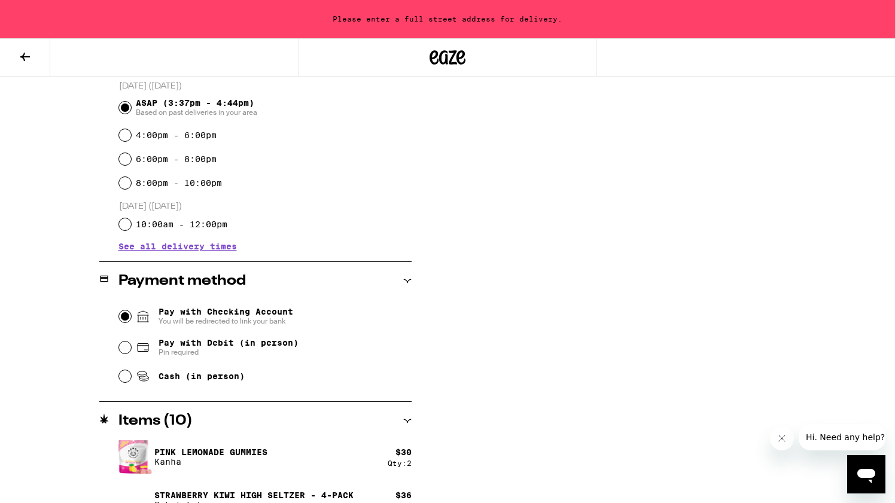
click at [122, 317] on input "Pay with Checking Account You will be redirected to link your bank" at bounding box center [125, 317] width 12 height 12
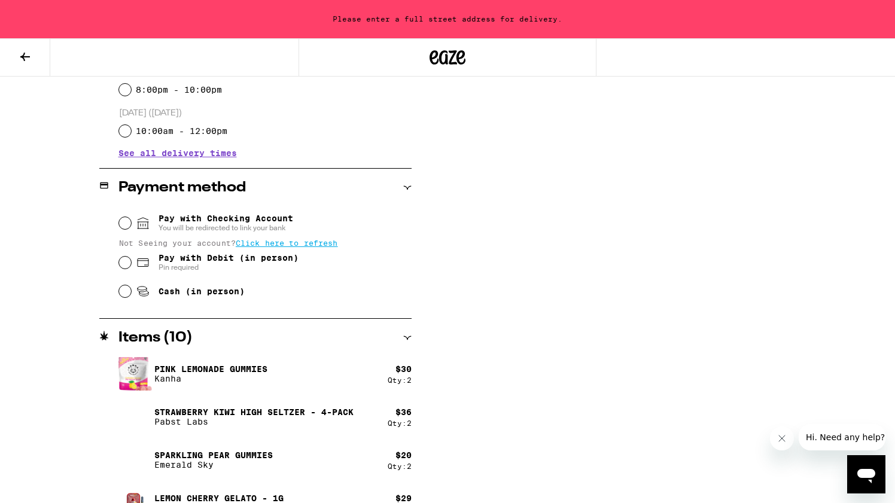
scroll to position [430, 0]
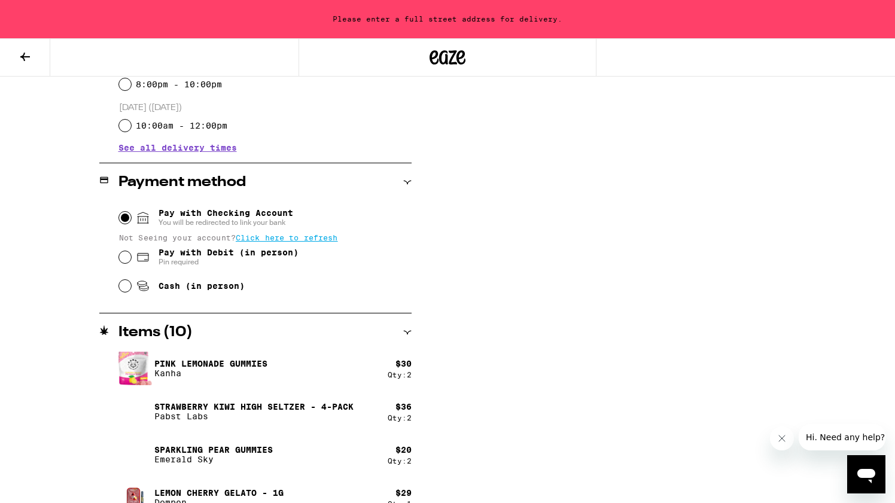
click at [127, 217] on input "Pay with Checking Account You will be redirected to link your bank" at bounding box center [125, 218] width 12 height 12
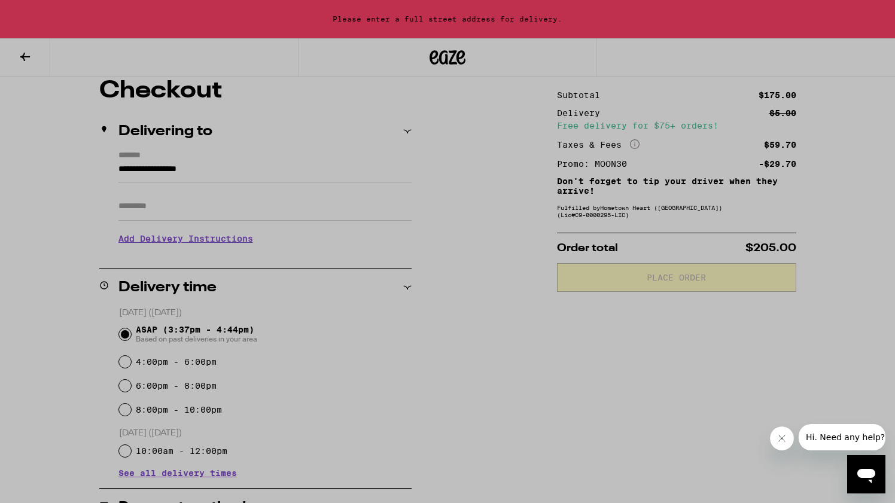
scroll to position [0, 0]
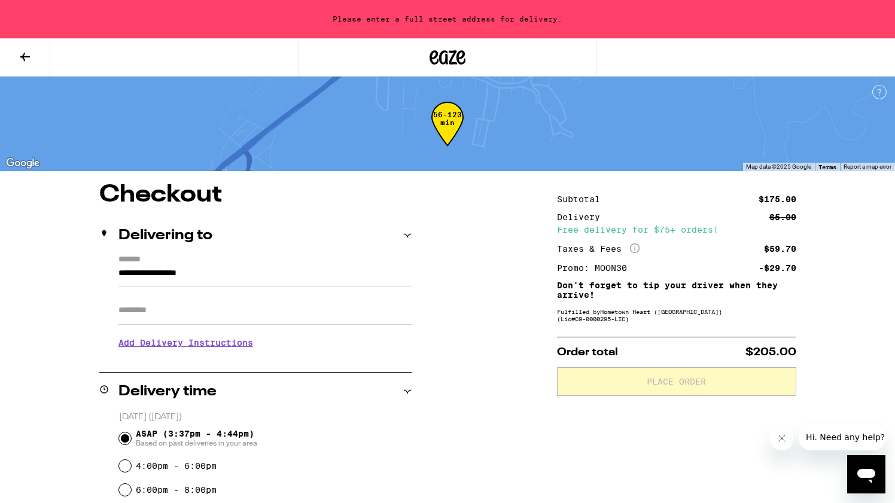
click at [173, 270] on input "**********" at bounding box center [264, 276] width 293 height 20
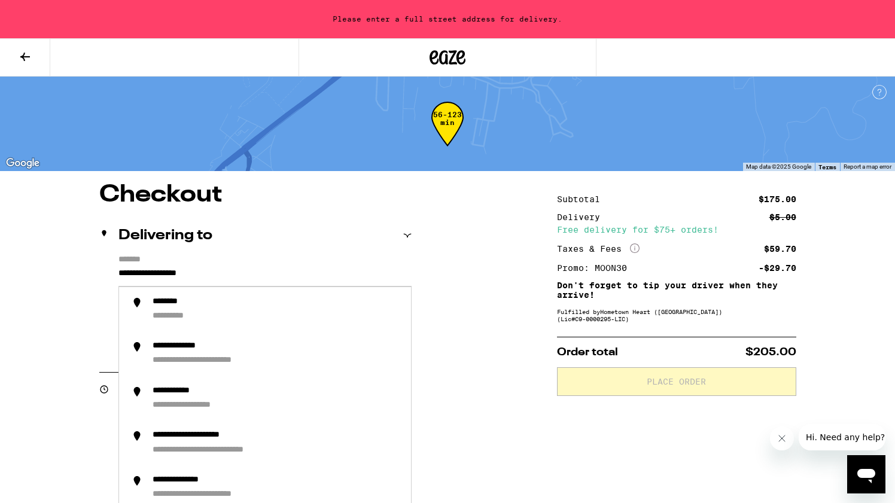
click at [173, 280] on input "**********" at bounding box center [264, 276] width 293 height 20
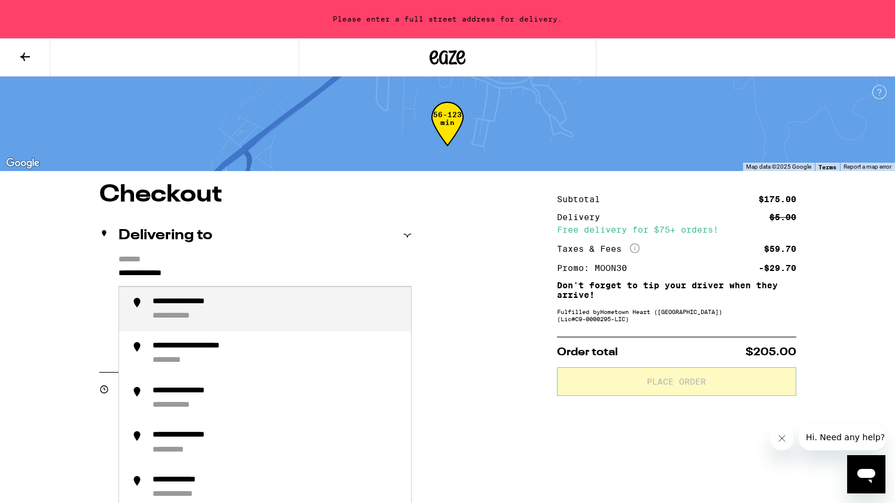
click at [178, 307] on div "**********" at bounding box center [199, 302] width 92 height 11
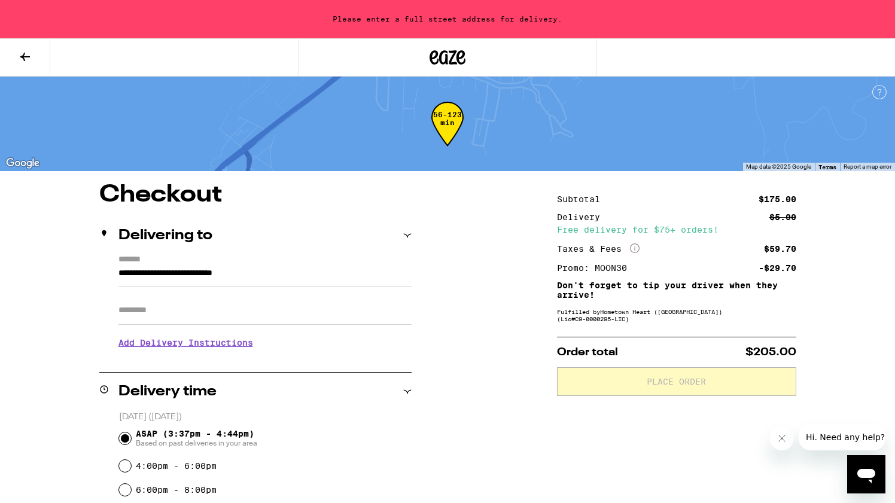
type input "**********"
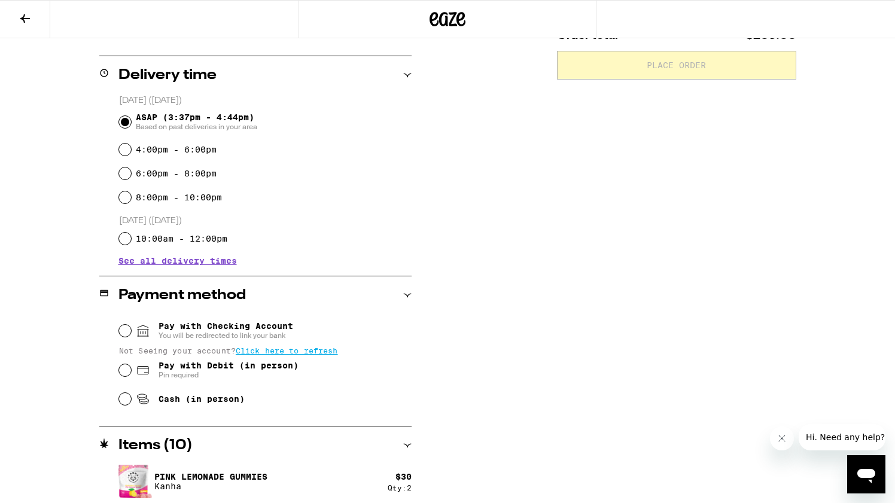
scroll to position [283, 0]
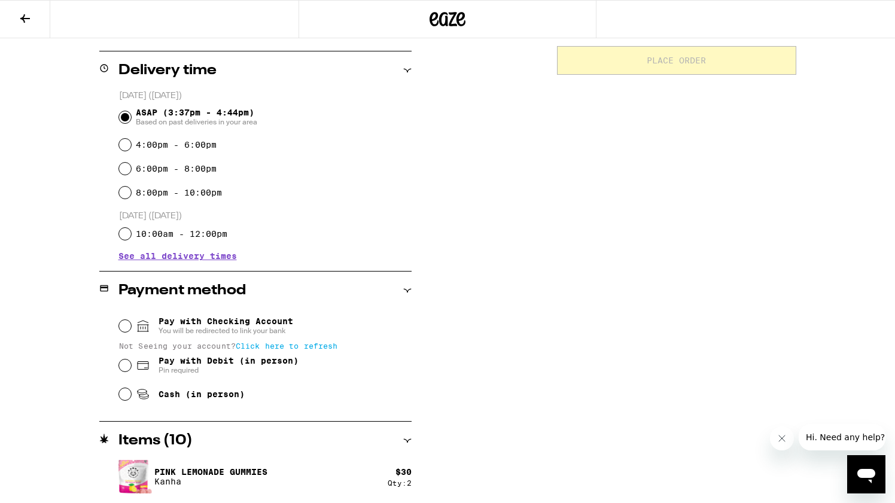
click at [318, 344] on span "Click here to refresh" at bounding box center [287, 346] width 102 height 8
click at [124, 330] on input "Pay with Checking Account You will be redirected to link your bank" at bounding box center [125, 326] width 12 height 12
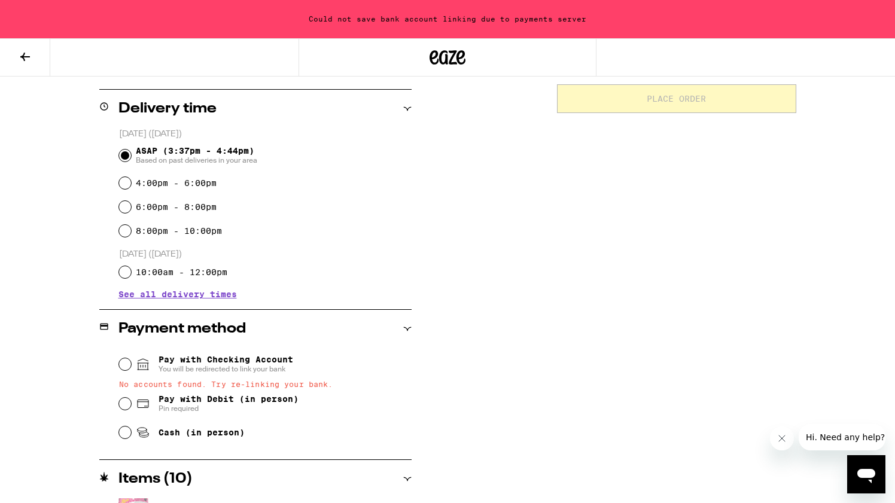
scroll to position [321, 0]
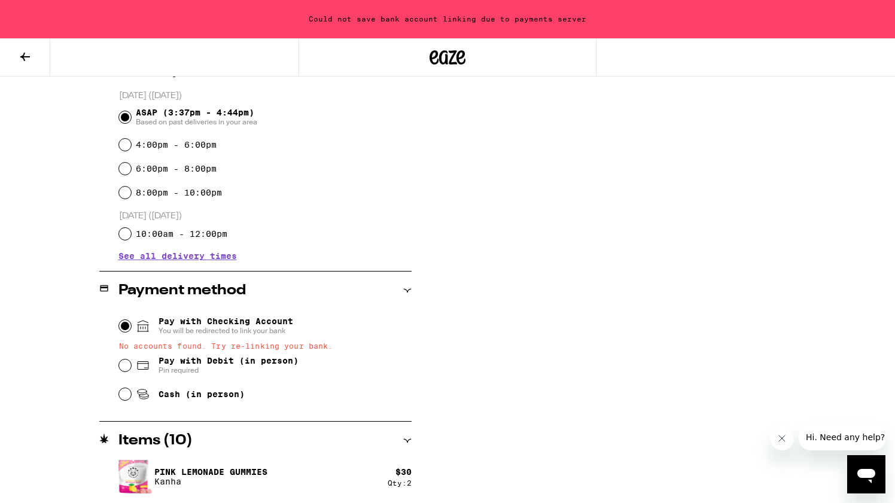
click at [122, 327] on input "Pay with Checking Account You will be redirected to link your bank" at bounding box center [125, 326] width 12 height 12
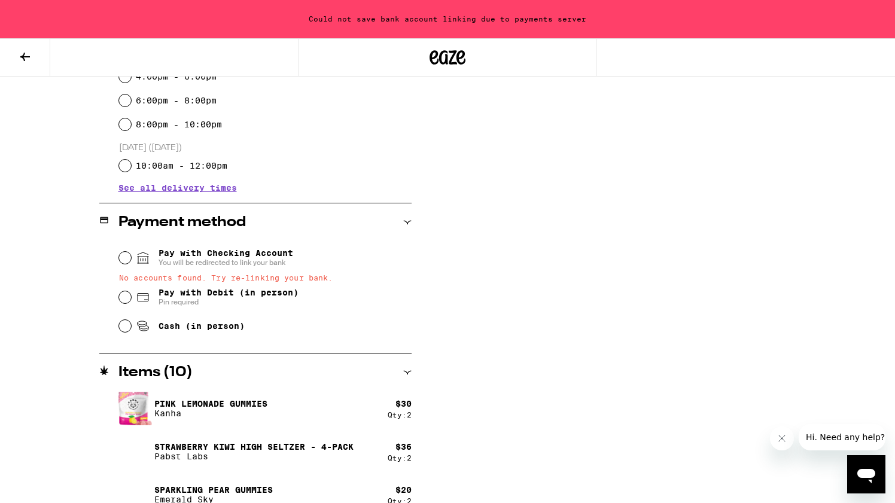
scroll to position [394, 0]
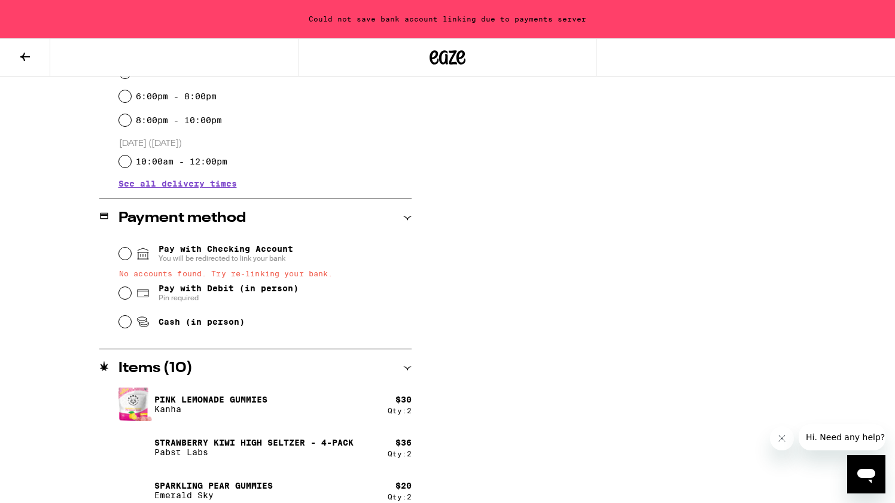
click at [186, 293] on span "Pay with Debit (in person)" at bounding box center [229, 289] width 140 height 10
click at [131, 293] on input "Pay with Debit (in person) Pin required" at bounding box center [125, 293] width 12 height 12
radio input "true"
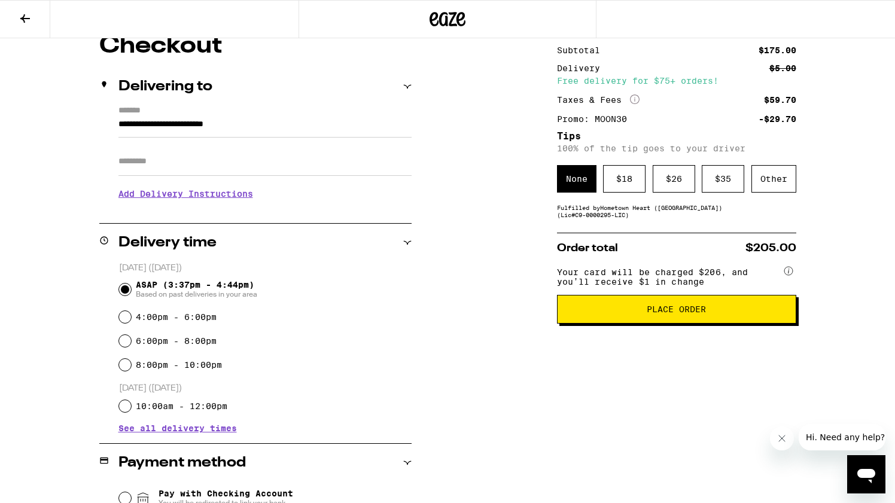
scroll to position [0, 0]
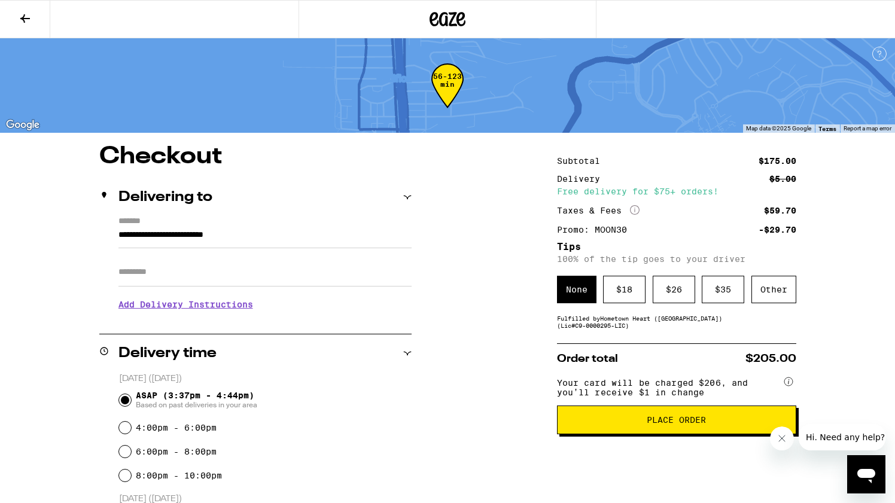
click at [670, 424] on span "Place Order" at bounding box center [676, 420] width 59 height 8
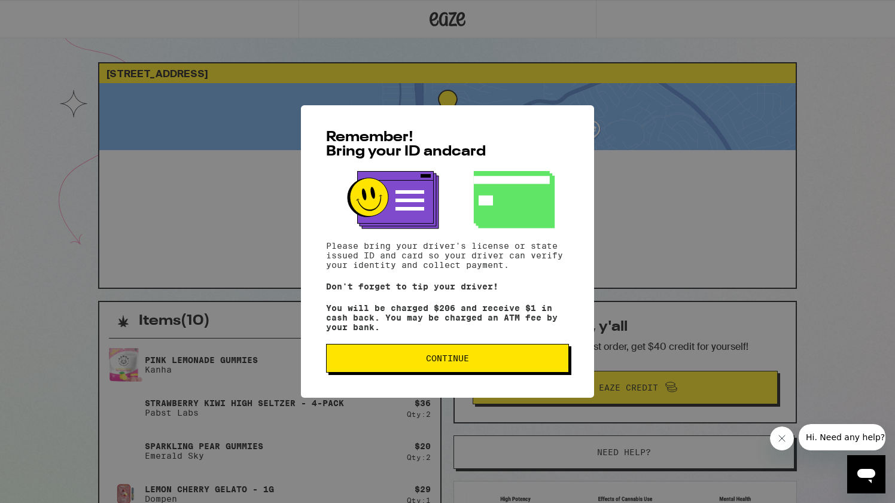
click at [460, 363] on span "Continue" at bounding box center [447, 358] width 43 height 8
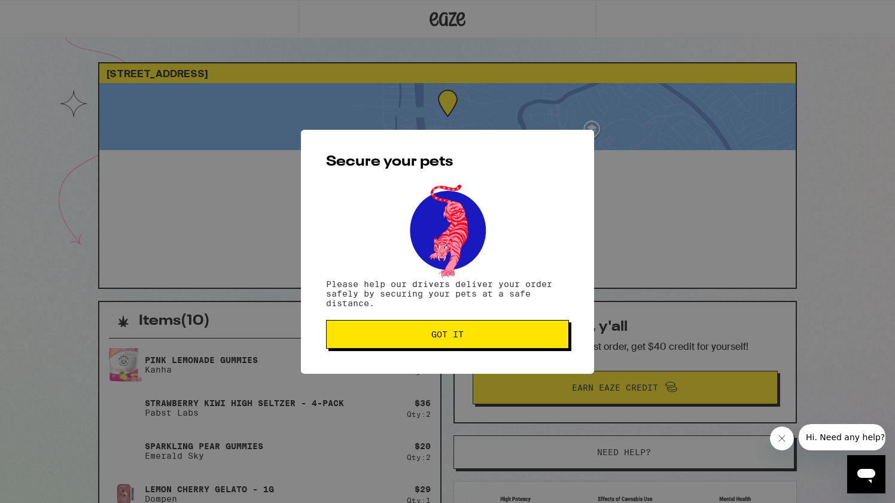
click at [453, 329] on button "Got it" at bounding box center [447, 334] width 243 height 29
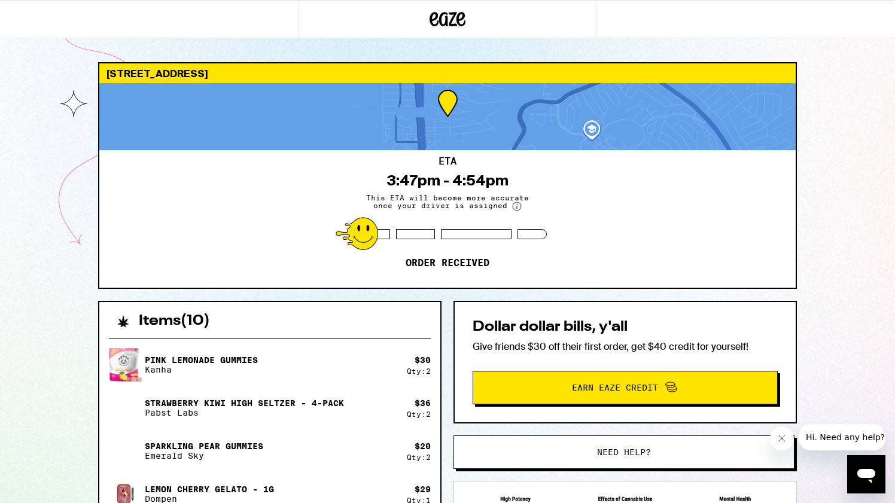
click at [26, 134] on div "[STREET_ADDRESS] ETA 3:47pm - 4:54pm This ETA will become more accurate once yo…" at bounding box center [447, 422] width 895 height 845
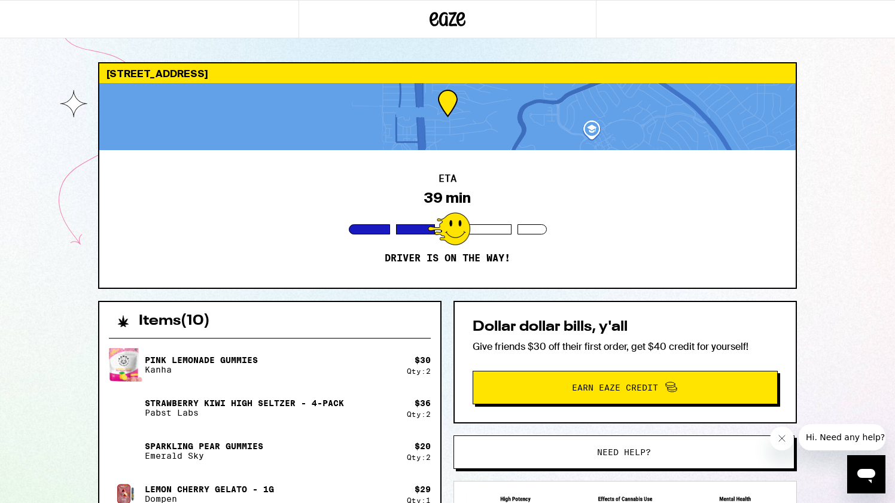
click at [508, 204] on div "ETA 39 min Driver is on the way!" at bounding box center [447, 219] width 697 height 138
